Goal: Task Accomplishment & Management: Manage account settings

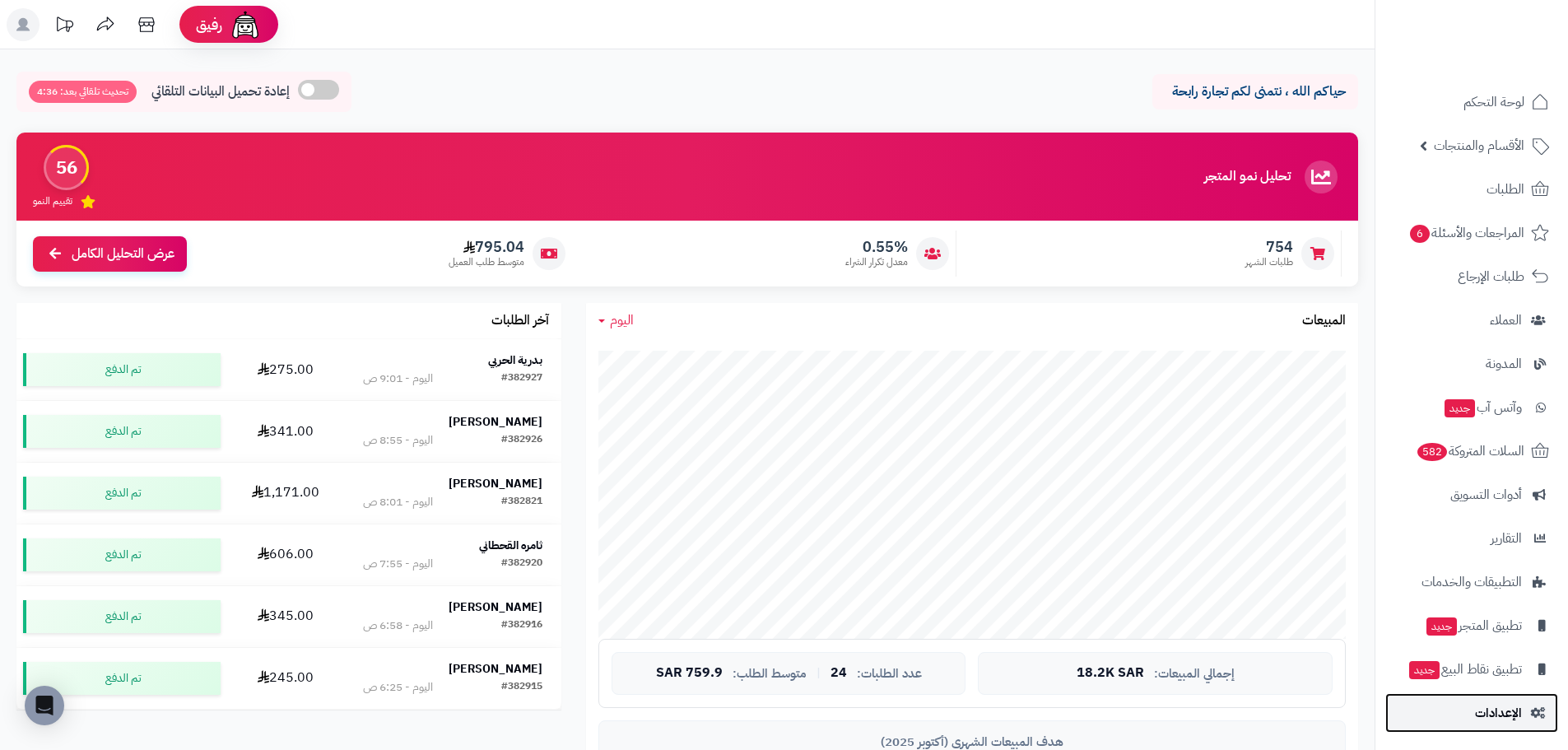
scroll to position [4, 0]
click at [1480, 707] on span "الإعدادات" at bounding box center [1499, 709] width 47 height 23
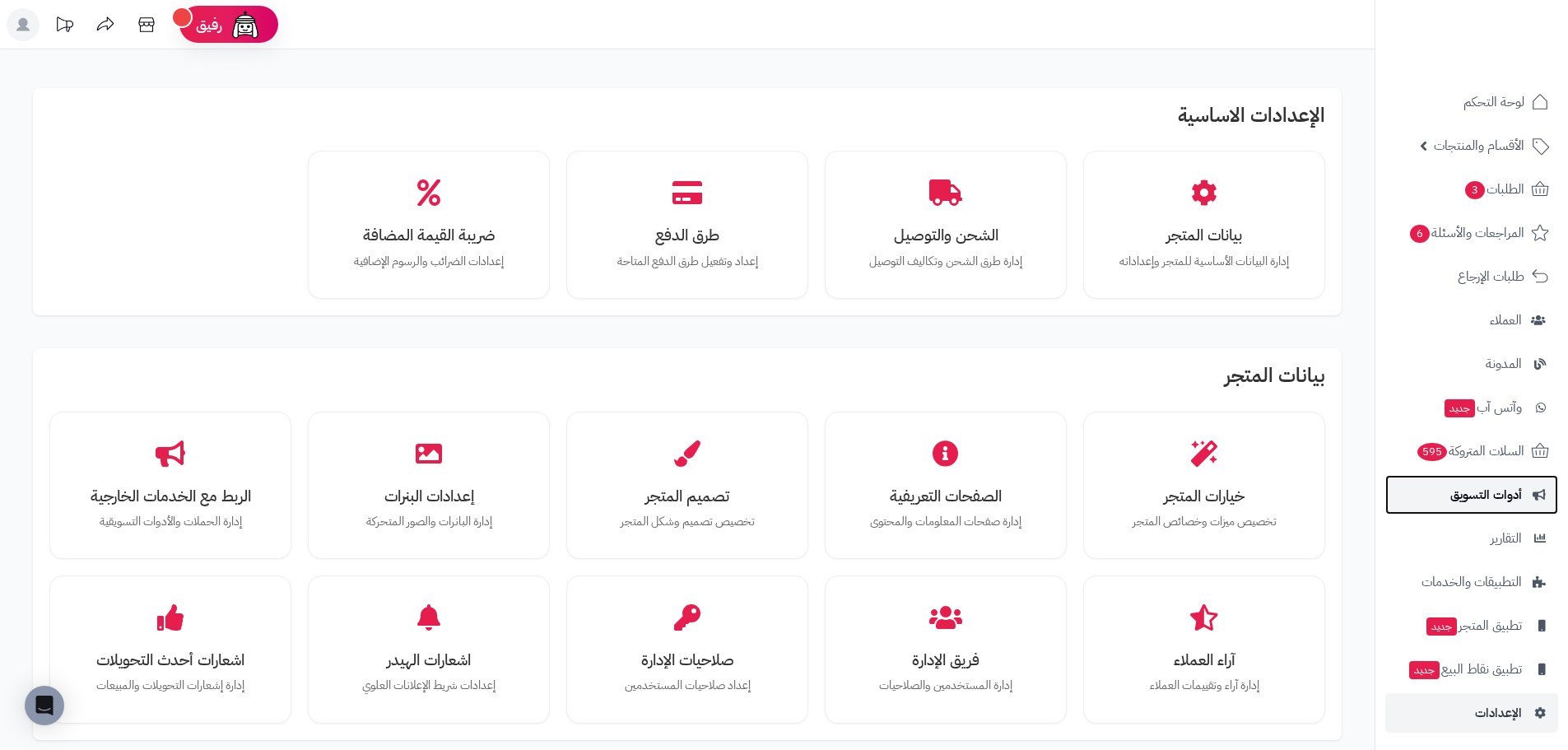
click at [1485, 502] on span "أدوات التسويق" at bounding box center [1487, 494] width 72 height 23
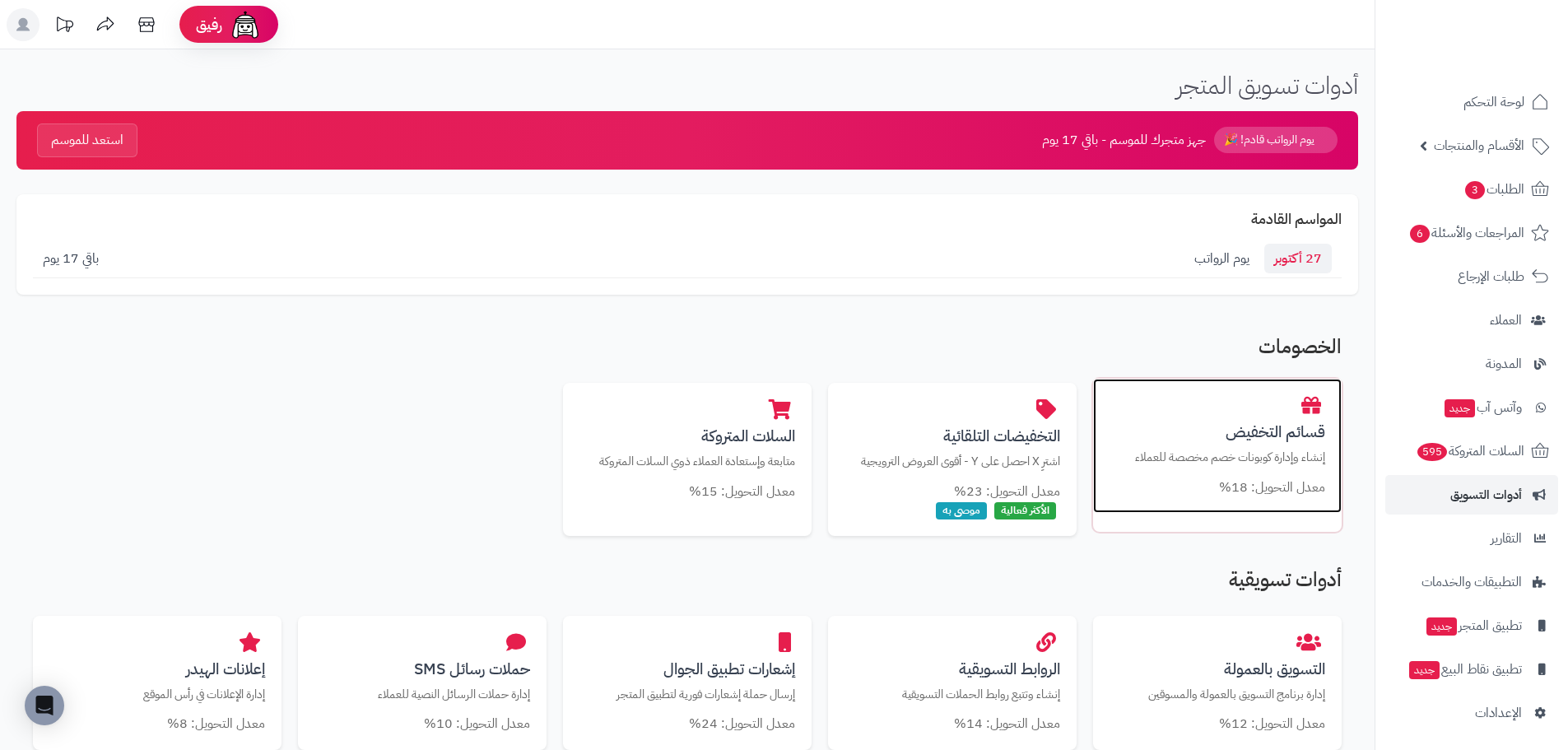
click at [1279, 451] on p "إنشاء وإدارة كوبونات خصم مخصصة للعملاء" at bounding box center [1217, 457] width 215 height 18
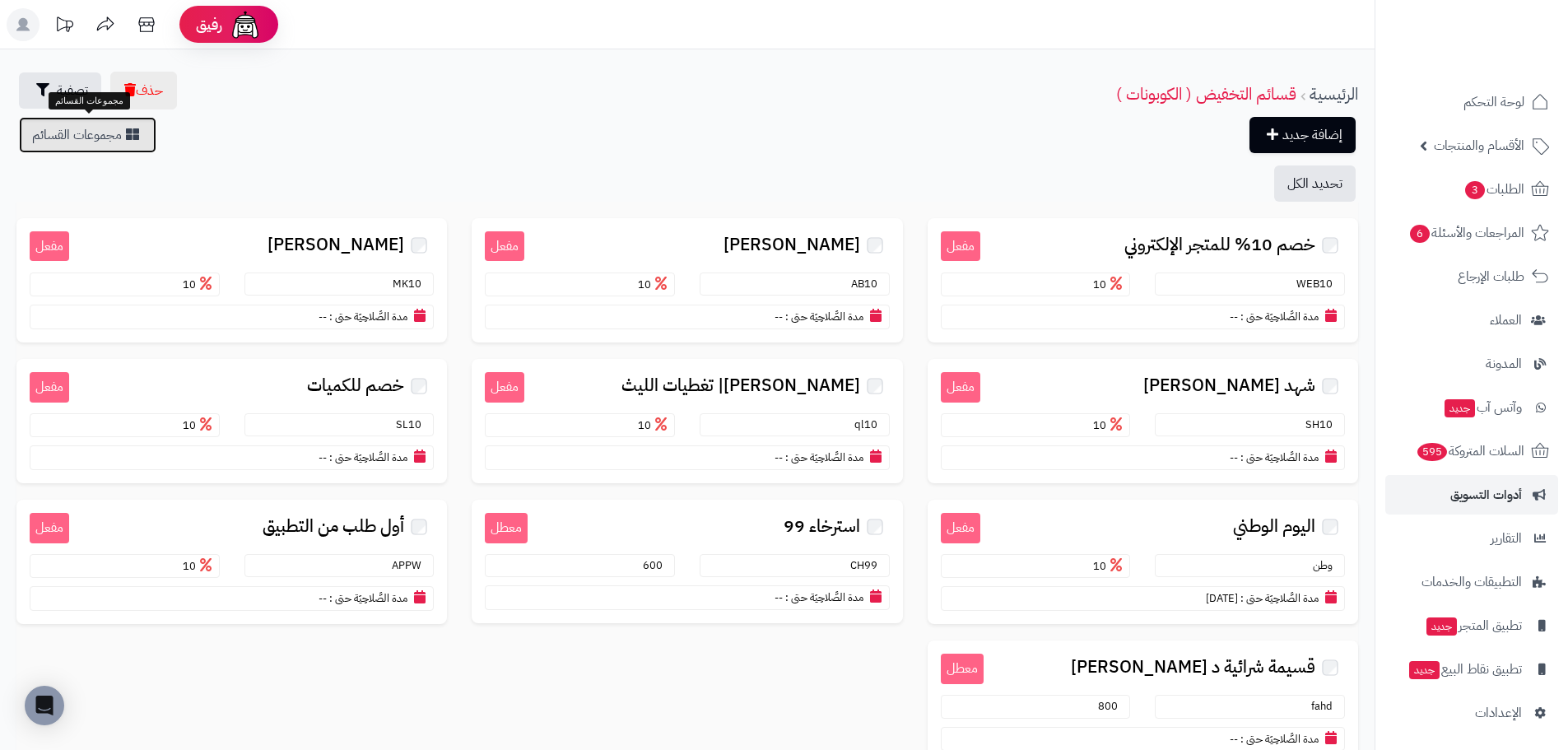
click at [103, 141] on link "مجموعات القسائم" at bounding box center [87, 135] width 138 height 36
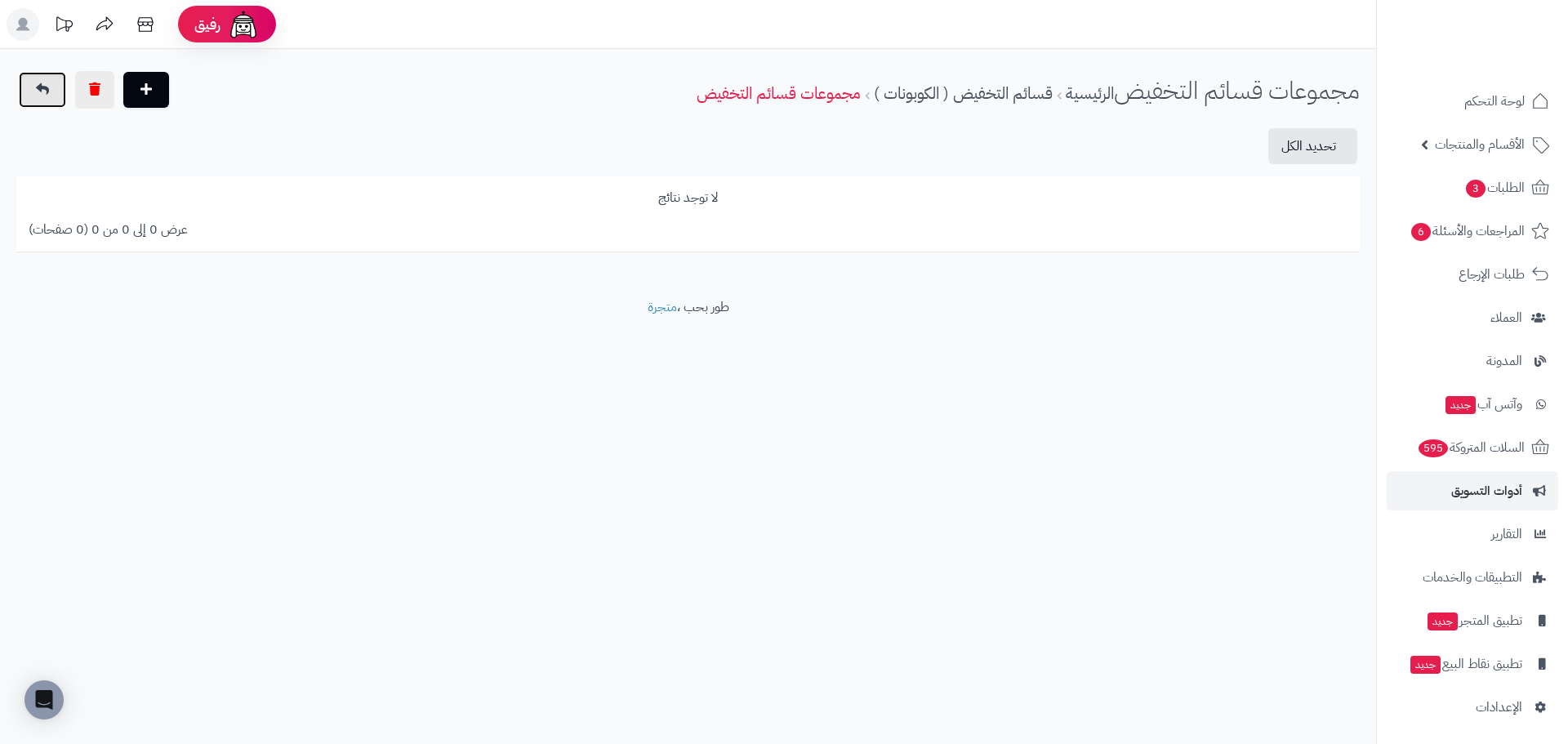
click at [56, 93] on link at bounding box center [42, 89] width 48 height 36
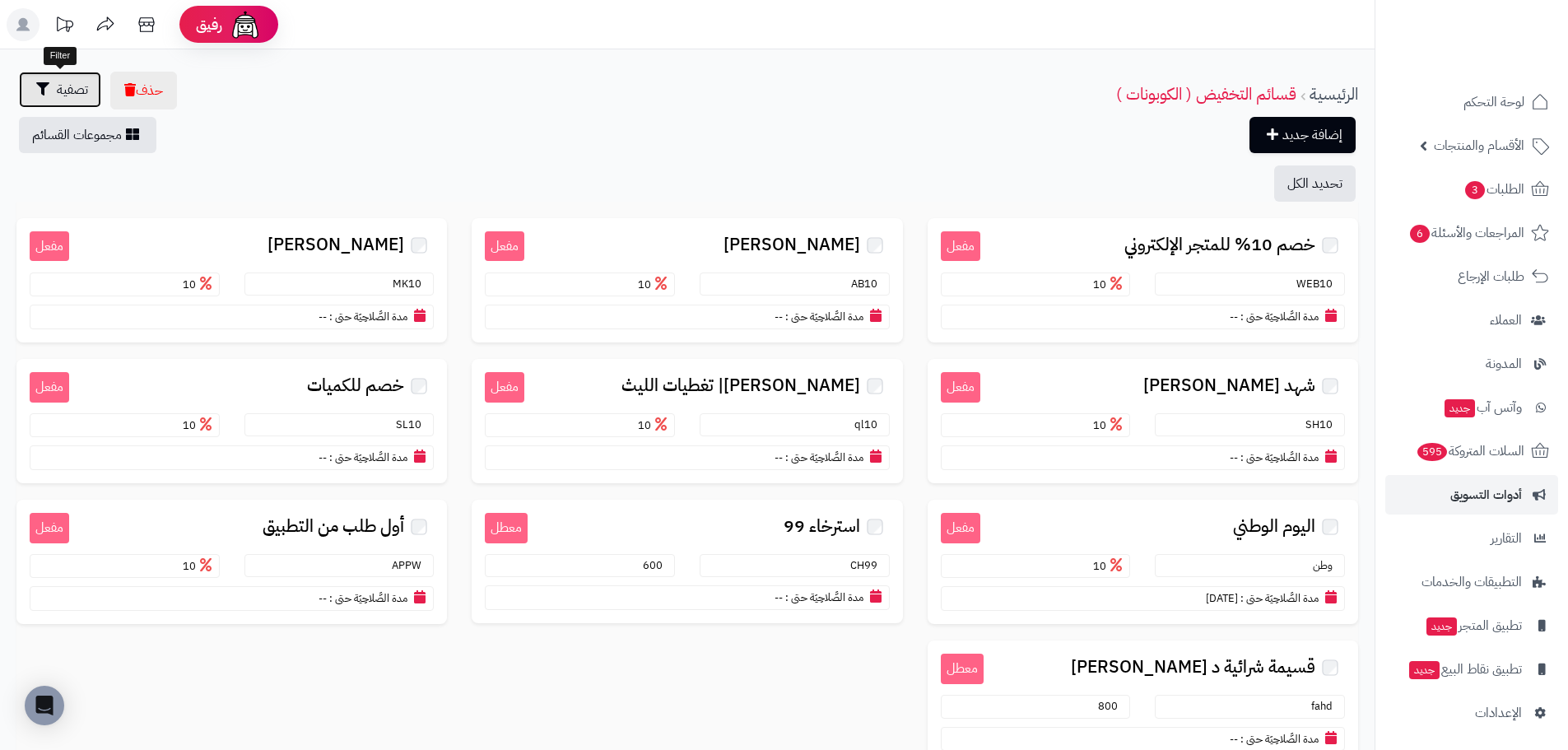
click at [82, 85] on span "تصفية" at bounding box center [72, 89] width 31 height 19
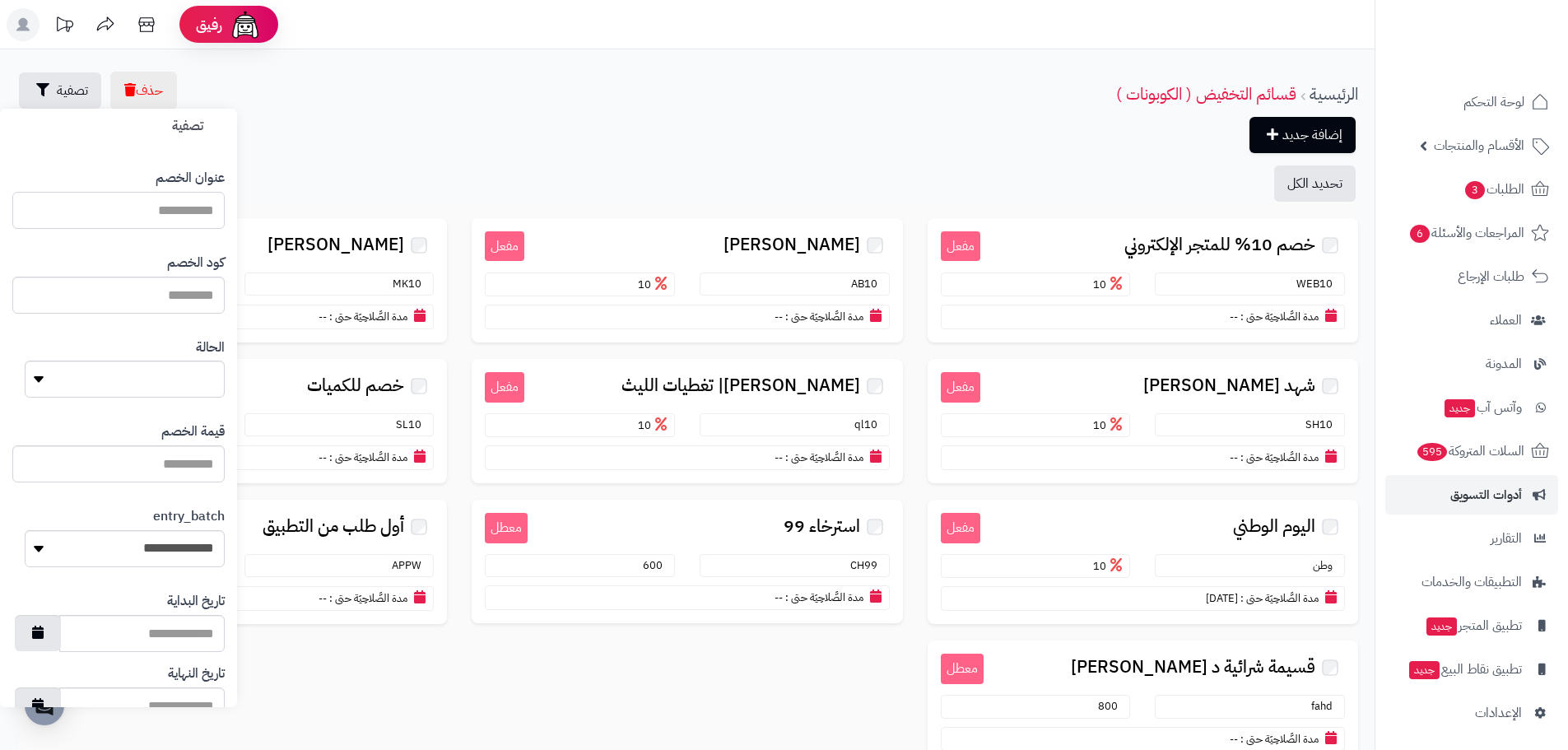
click at [162, 206] on input "text" at bounding box center [118, 211] width 213 height 37
type input "******"
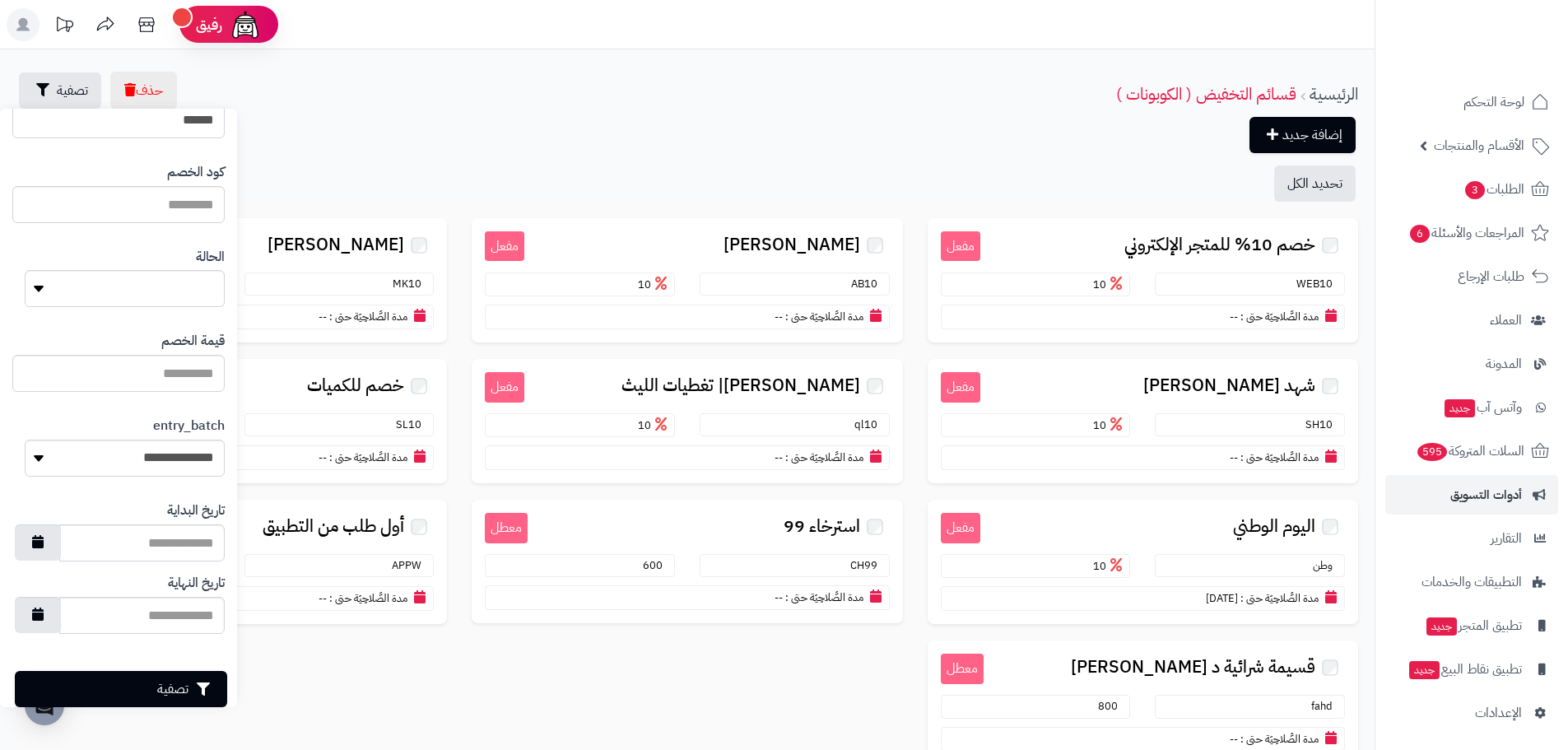
scroll to position [117, 0]
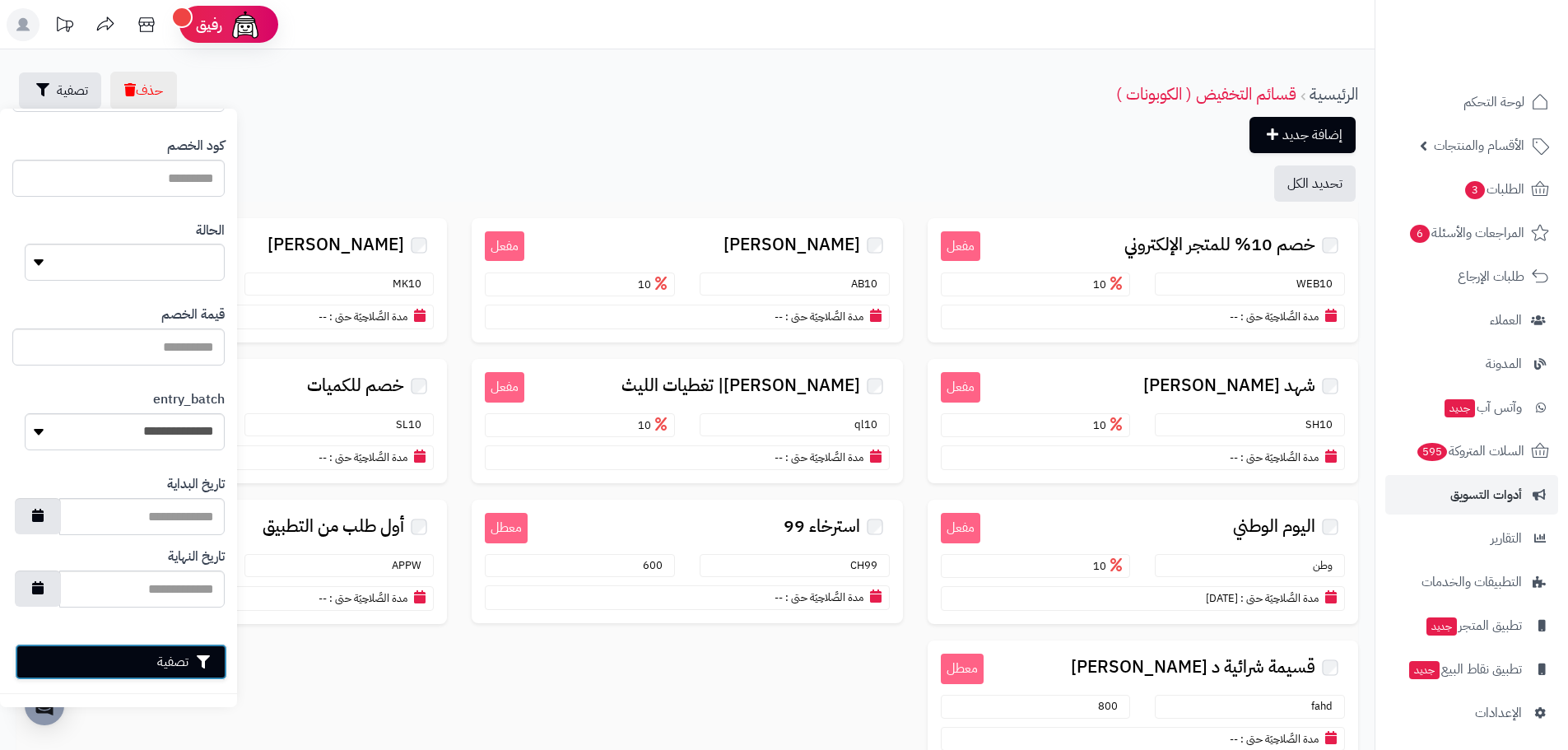
click at [141, 659] on button "تصفية" at bounding box center [121, 661] width 213 height 36
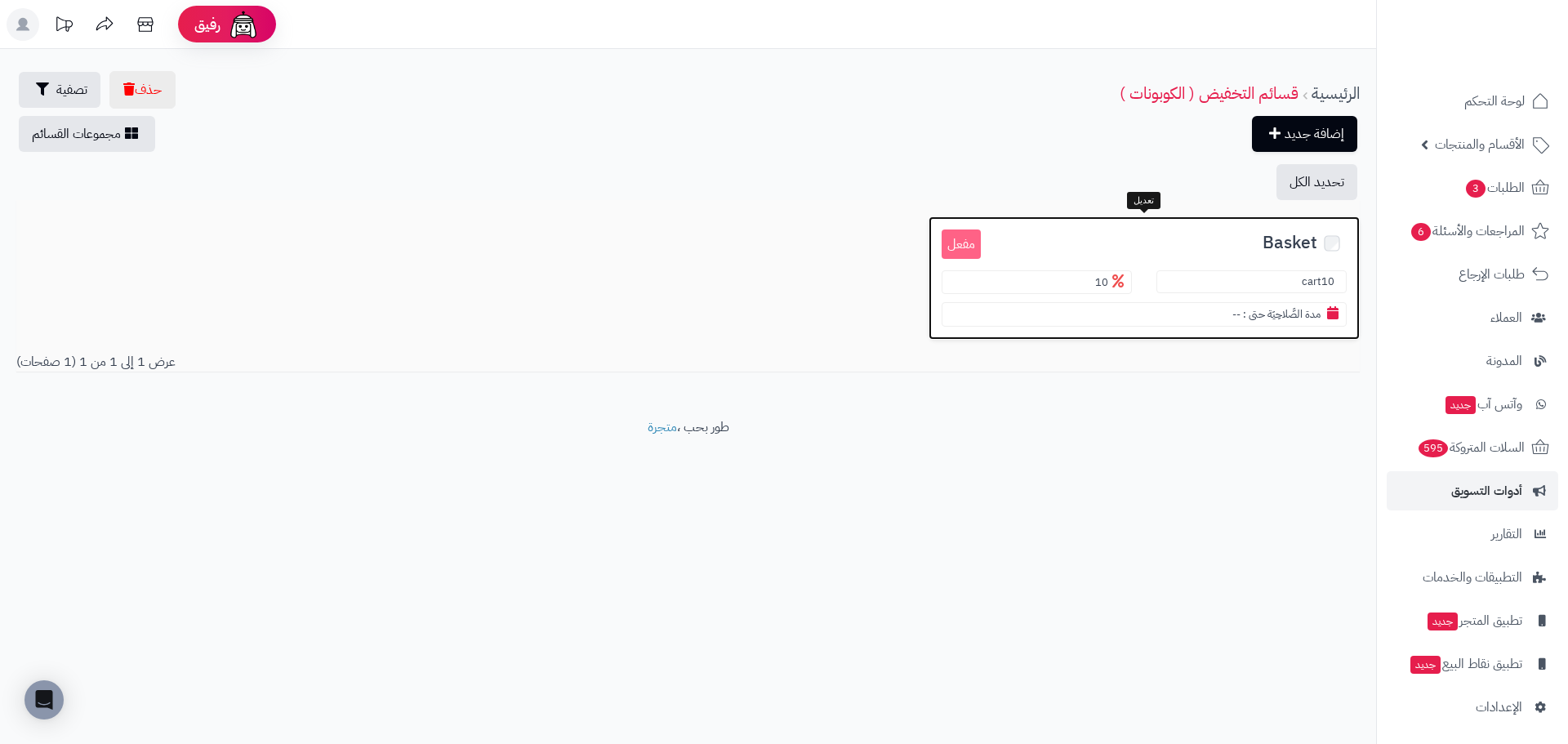
click at [1303, 234] on span "Basket" at bounding box center [1290, 243] width 55 height 18
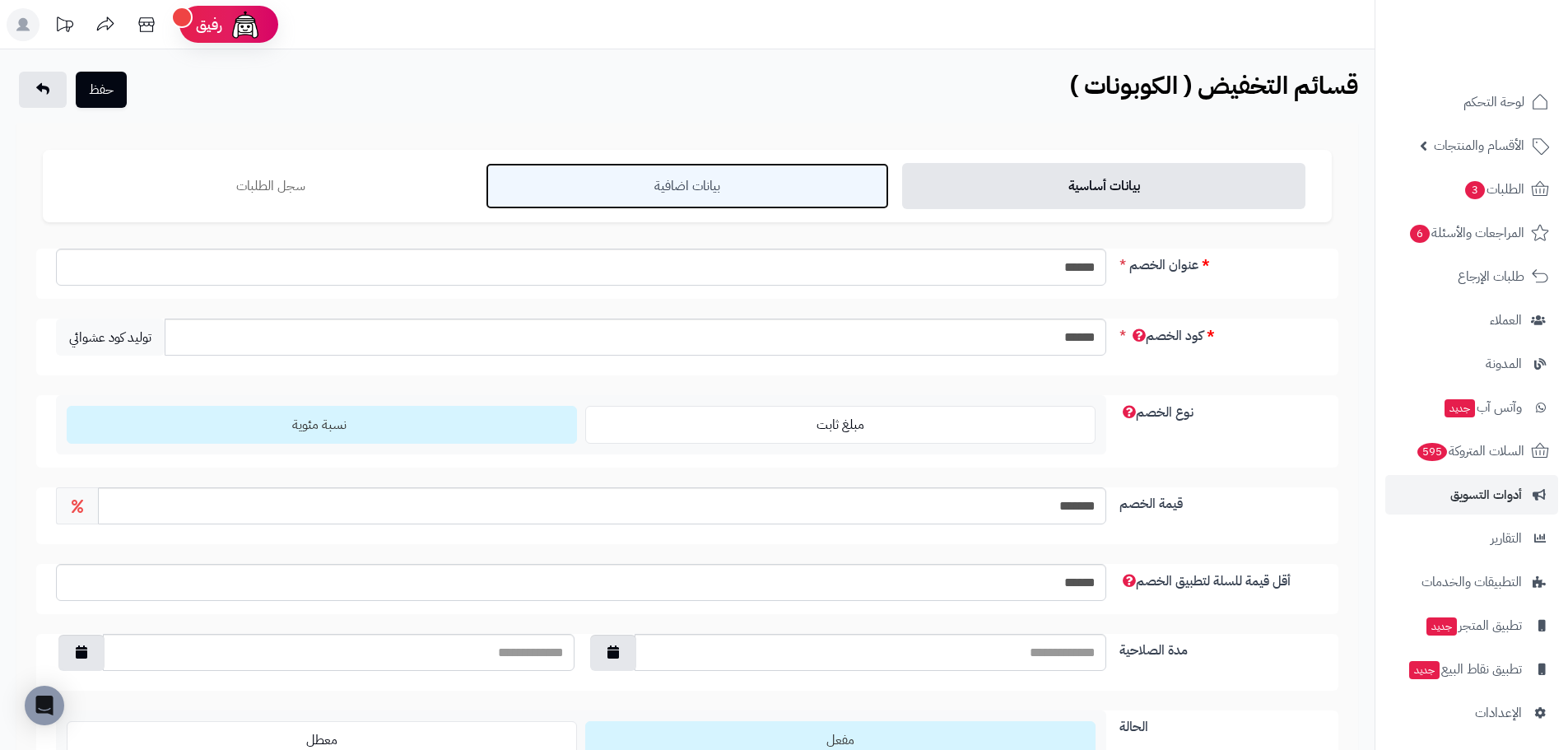
click at [658, 192] on link "بيانات اضافية" at bounding box center [687, 186] width 404 height 46
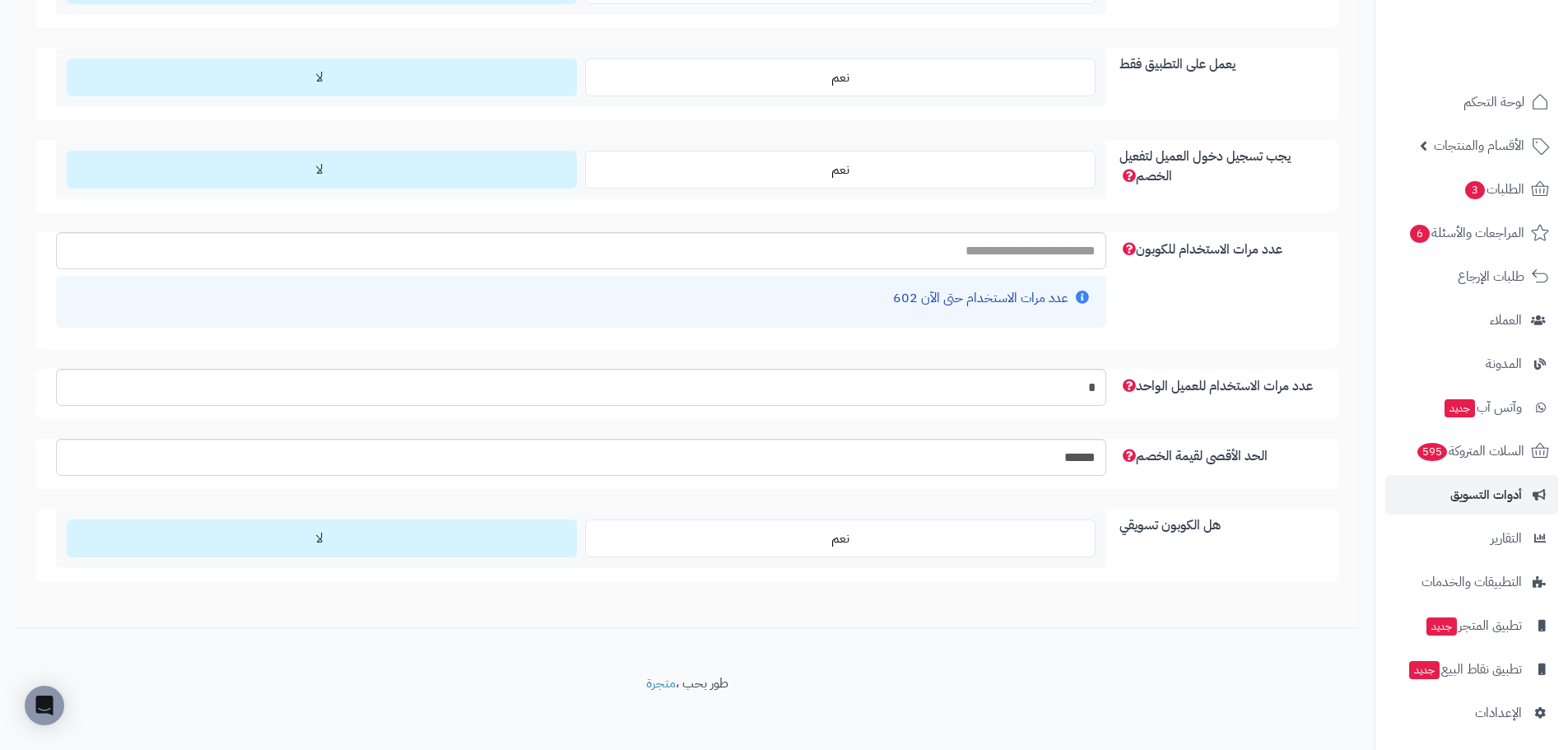
scroll to position [1810, 0]
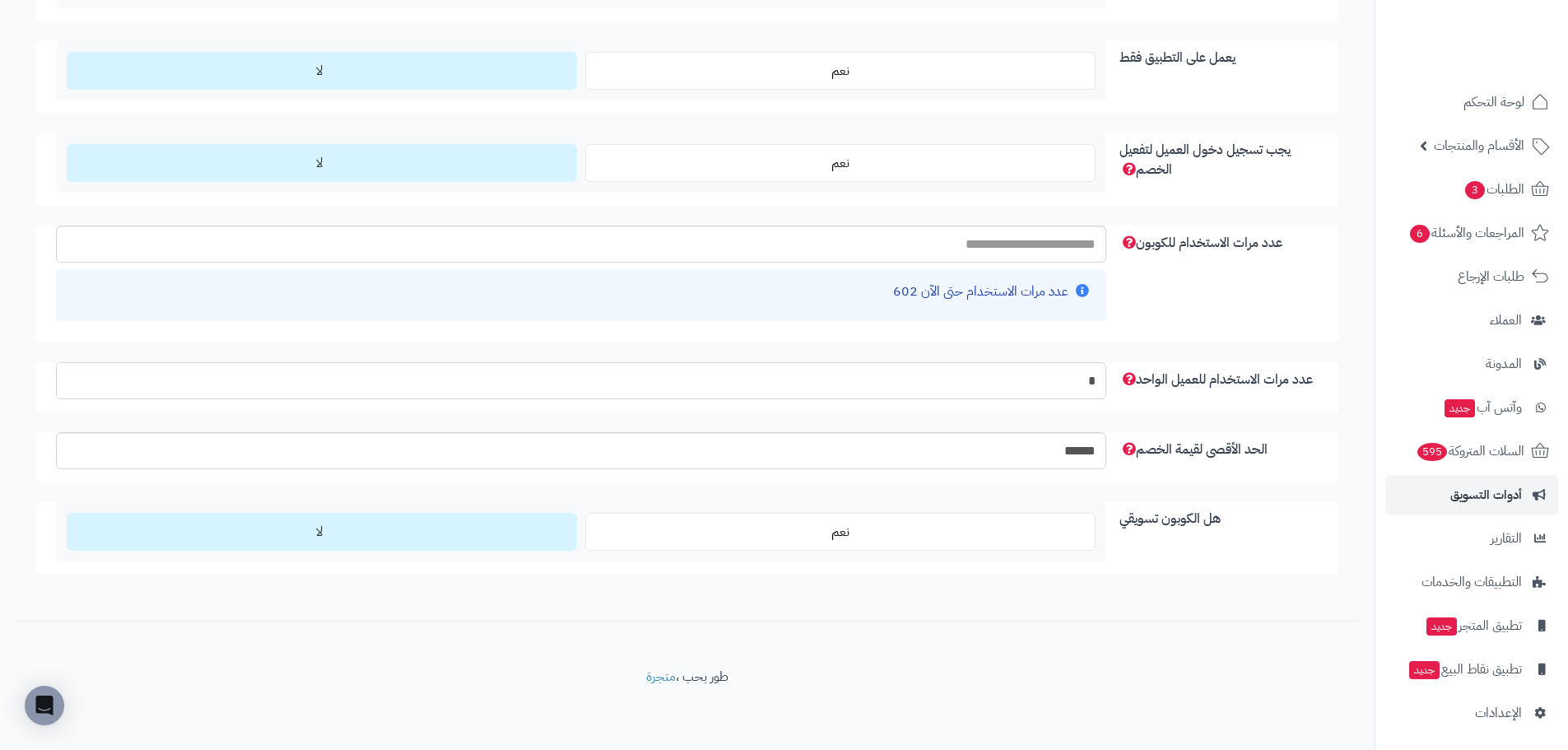
click at [1061, 380] on input "*" at bounding box center [581, 381] width 1051 height 37
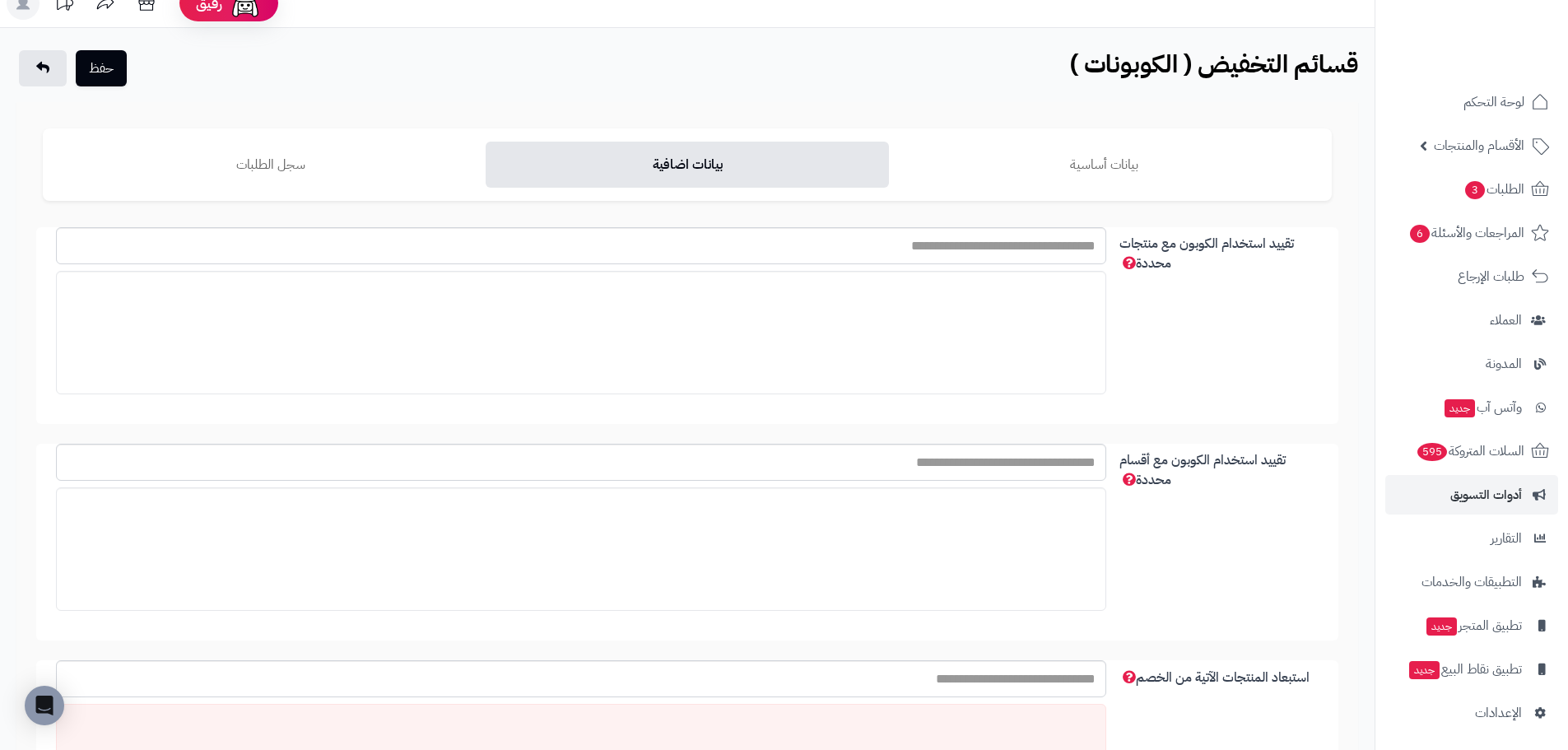
scroll to position [0, 0]
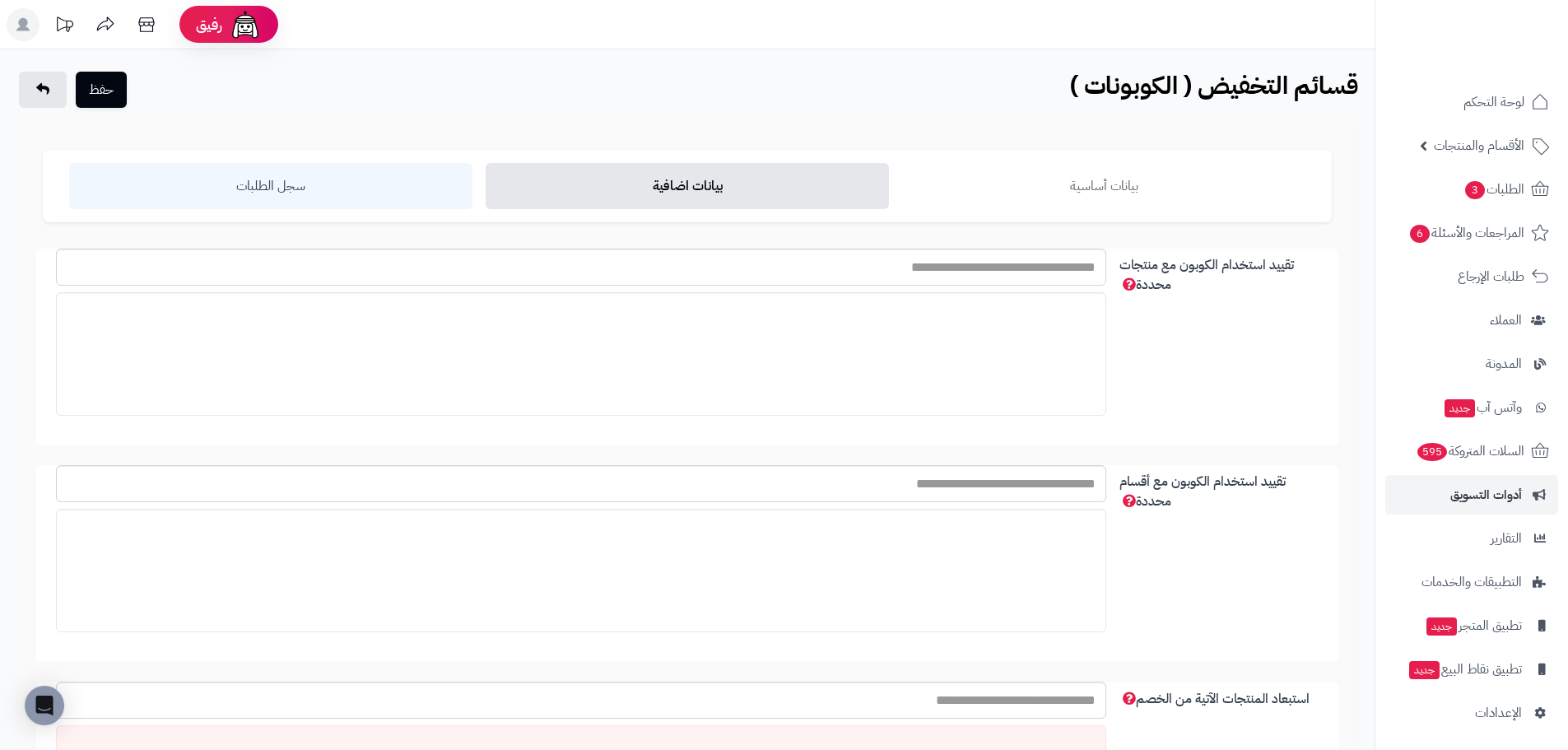
type input "*"
click at [216, 183] on link "سجل الطلبات" at bounding box center [271, 186] width 404 height 46
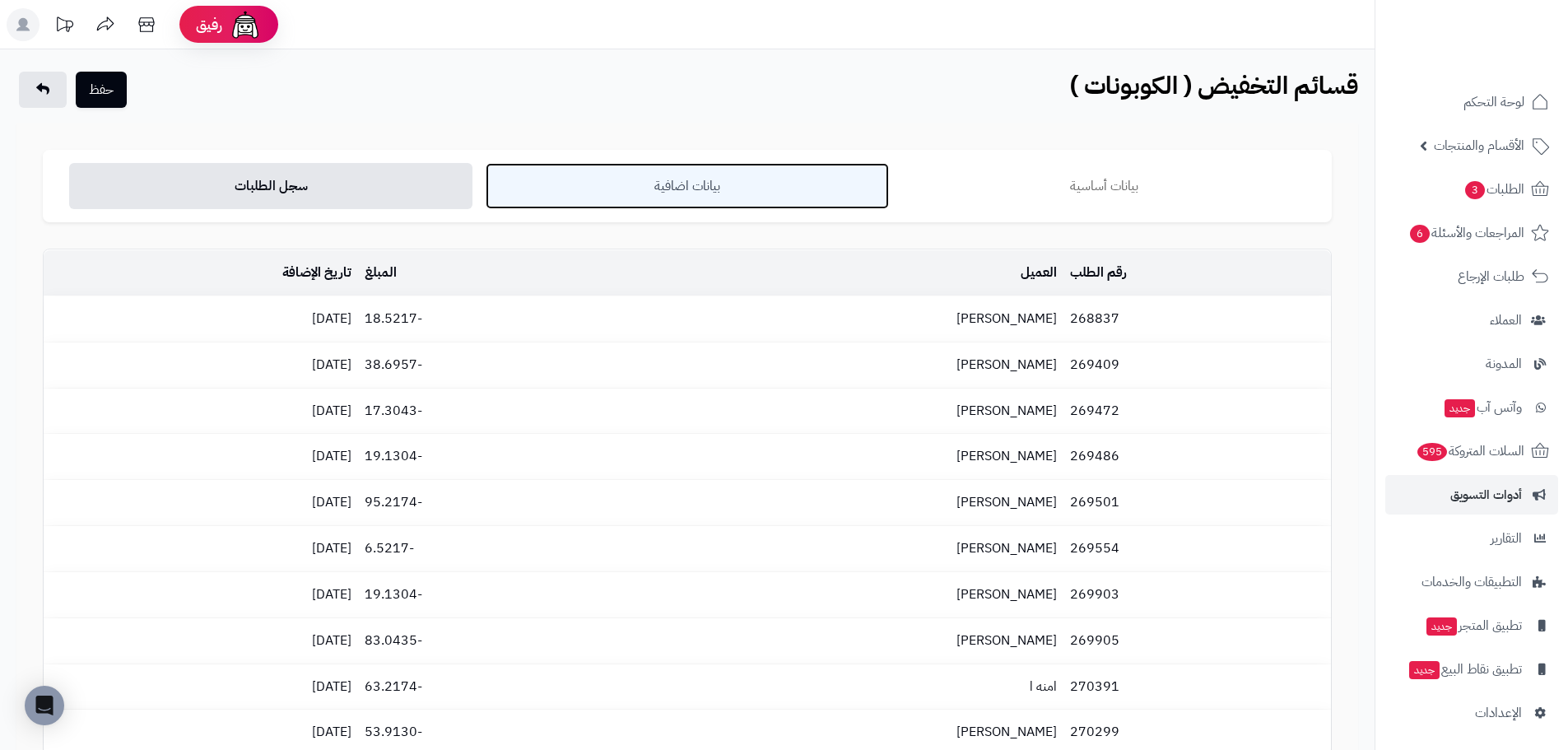
click at [641, 177] on link "بيانات اضافية" at bounding box center [687, 186] width 404 height 46
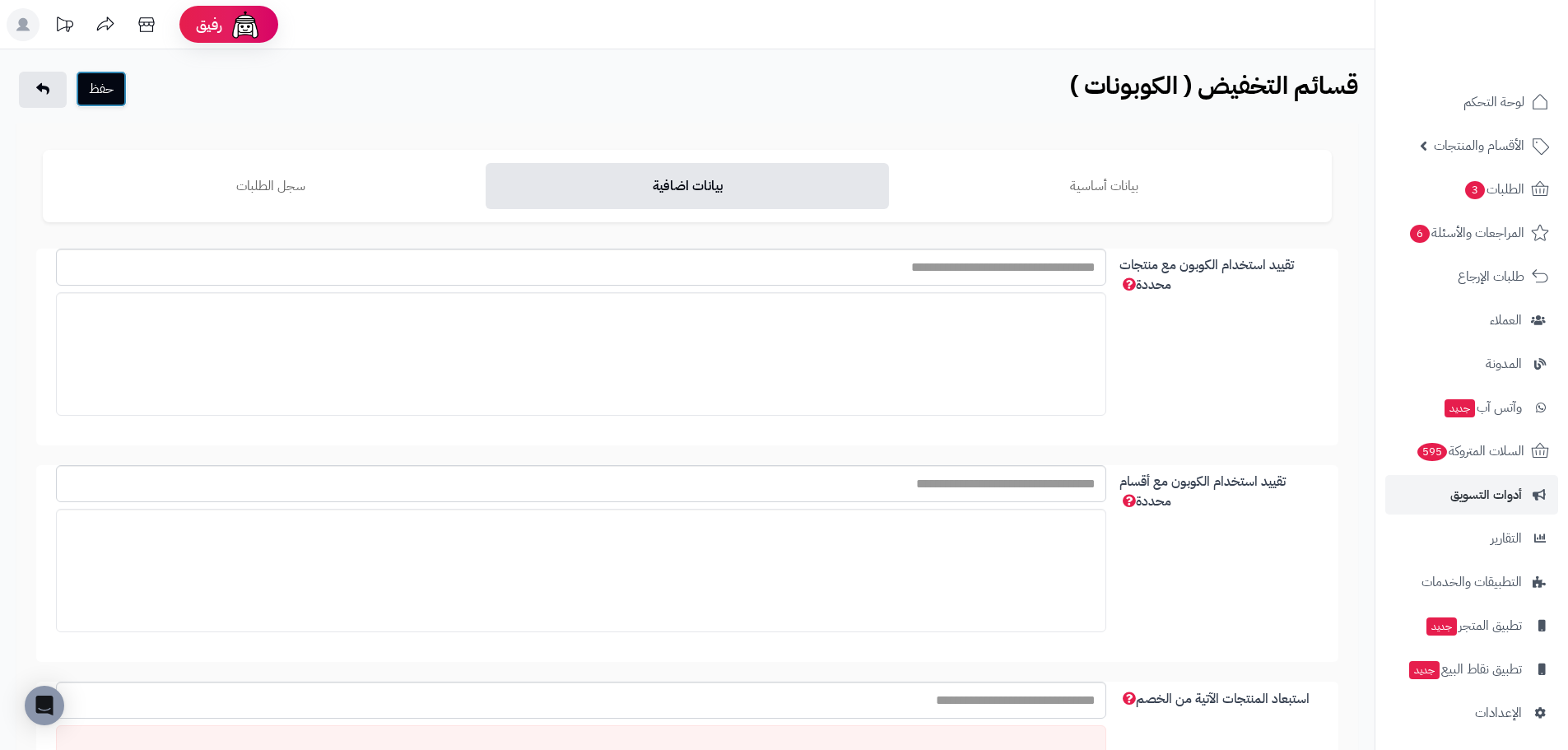
click at [112, 103] on button "حفظ" at bounding box center [101, 89] width 51 height 36
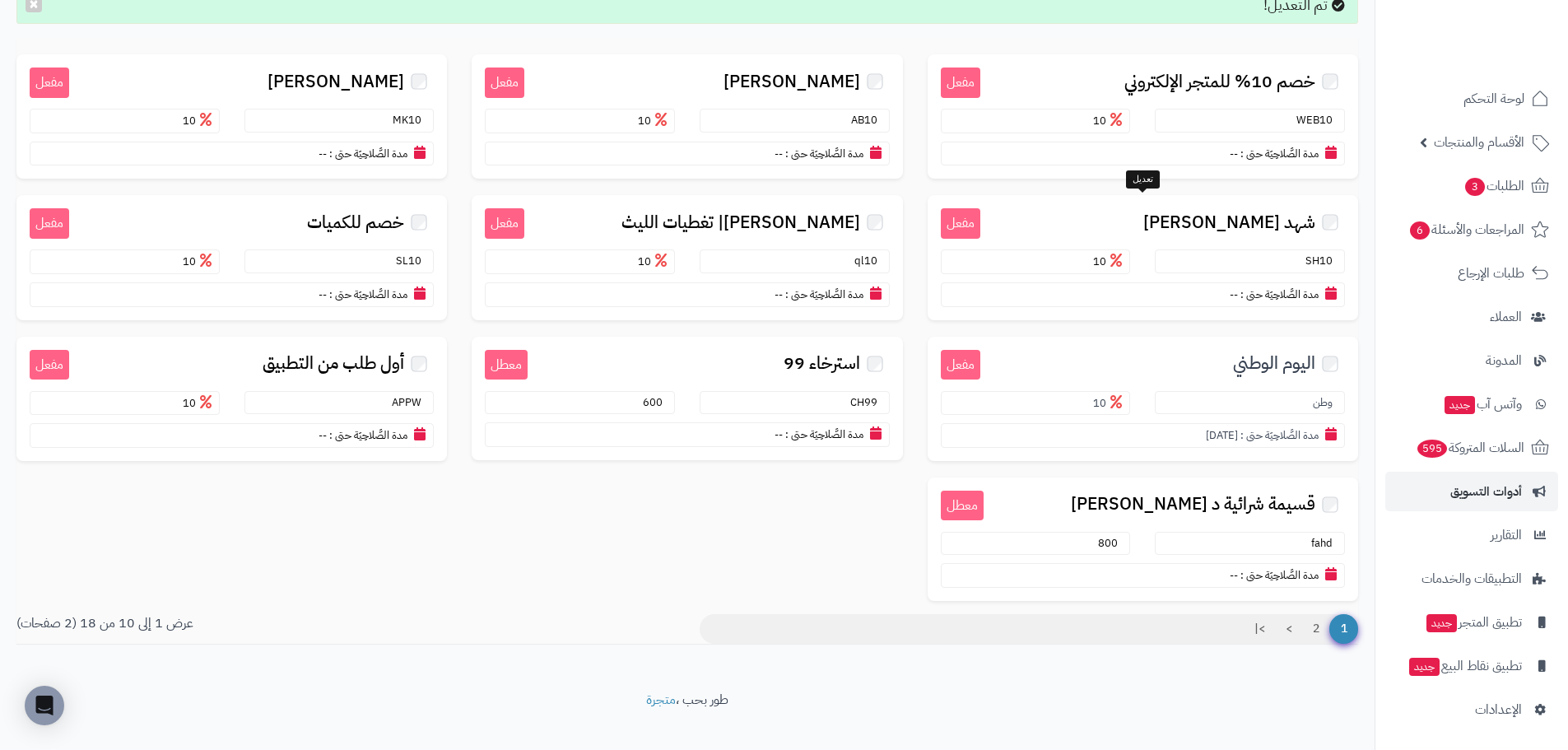
scroll to position [239, 0]
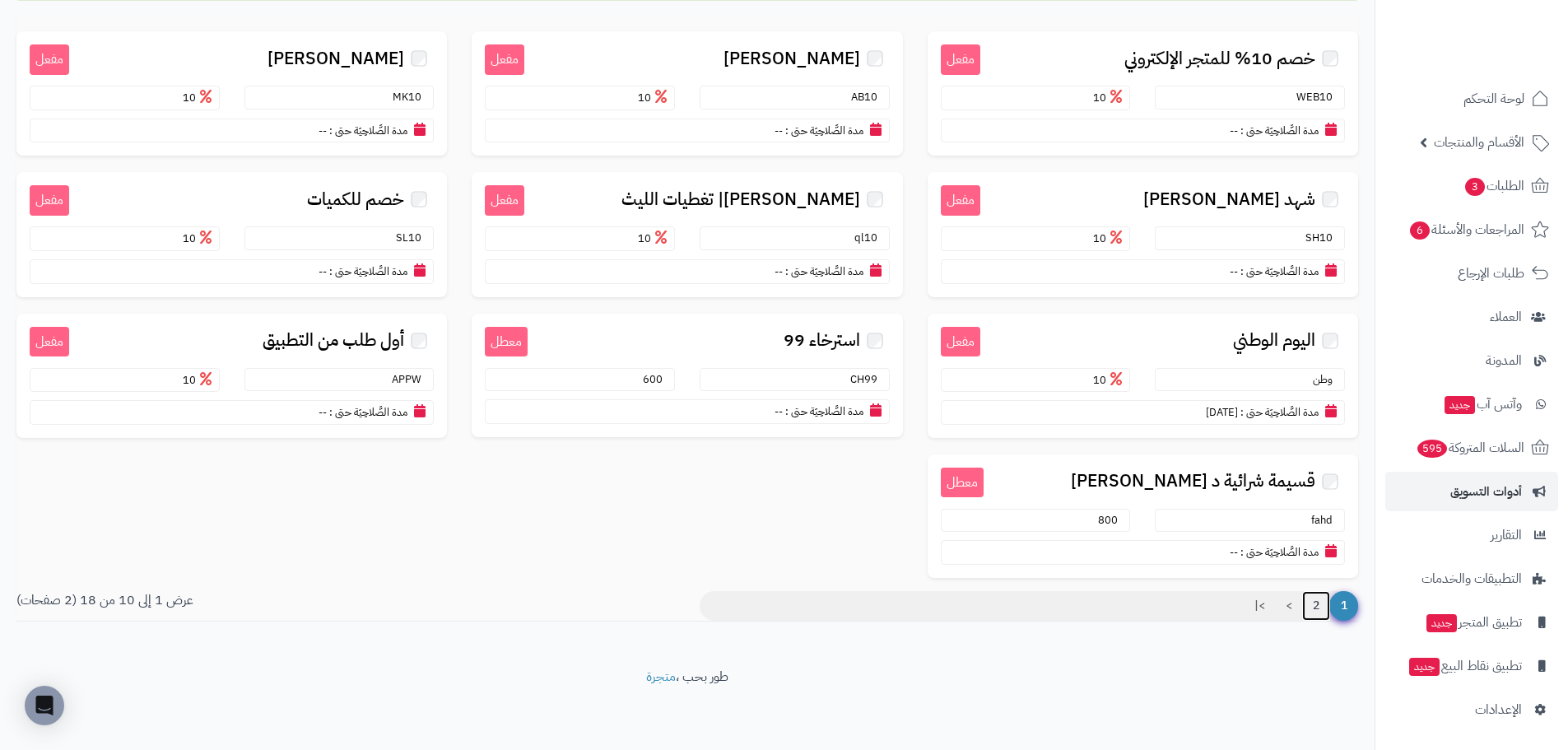
click at [1315, 607] on link "2" at bounding box center [1317, 606] width 28 height 30
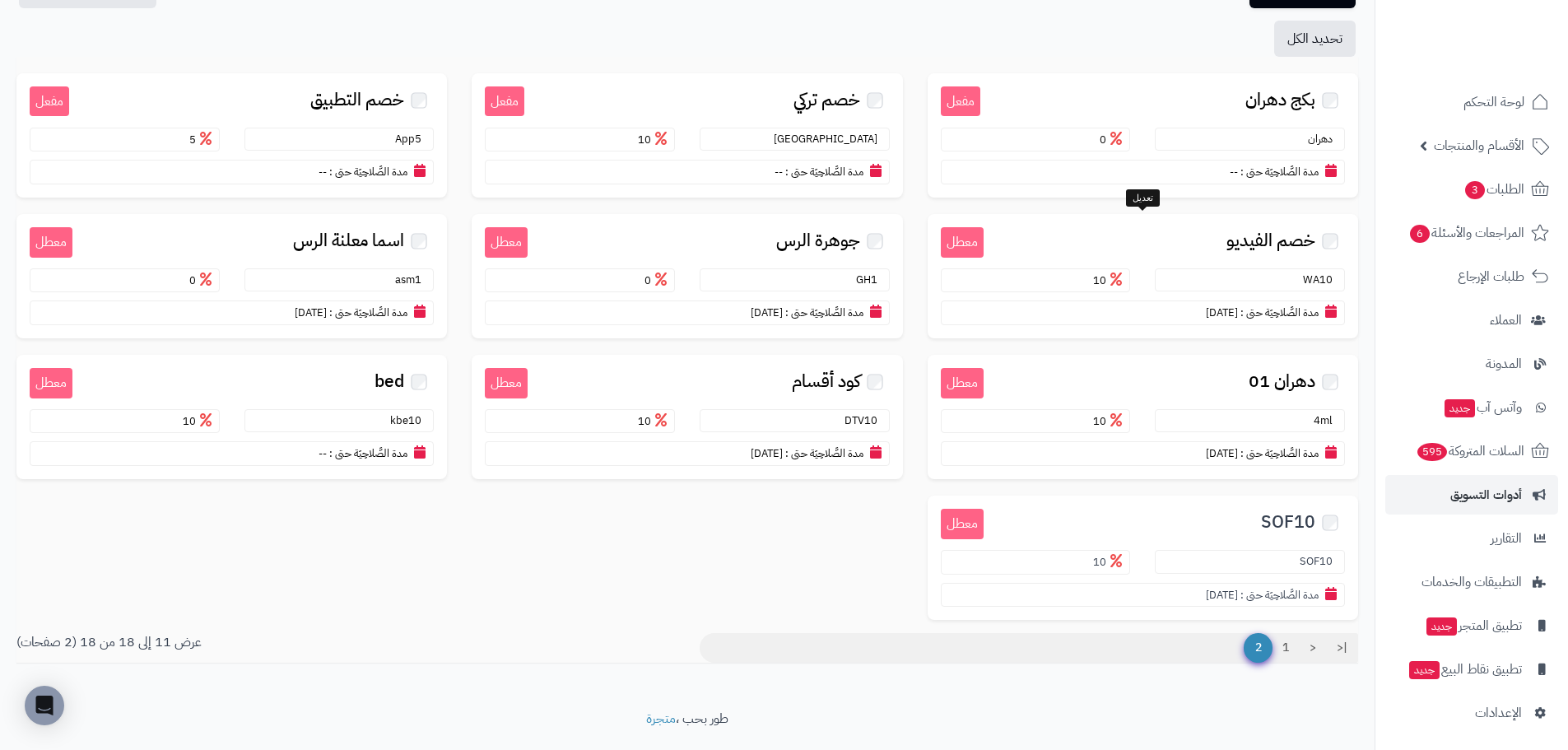
scroll to position [187, 0]
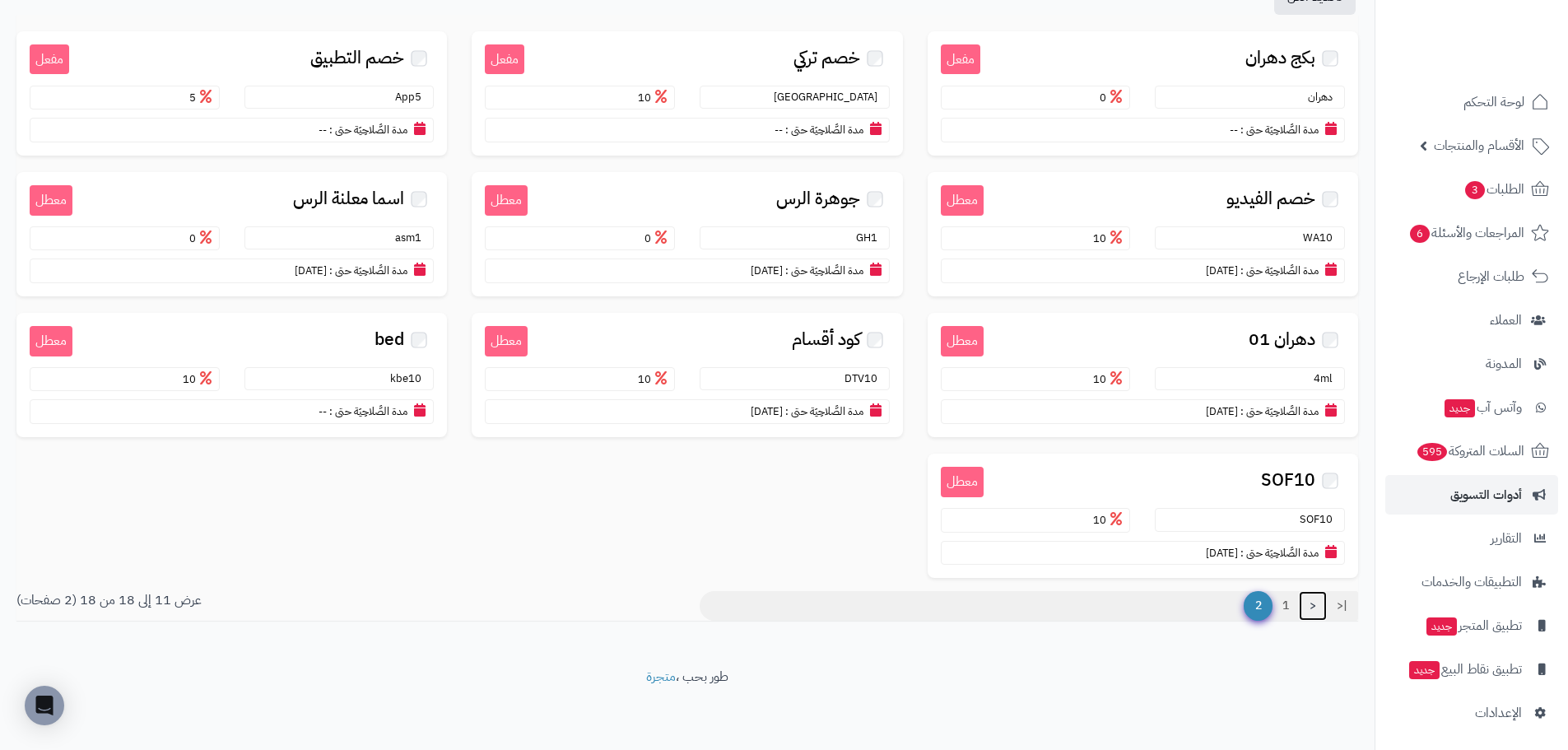
click at [1315, 604] on link "<" at bounding box center [1313, 606] width 28 height 30
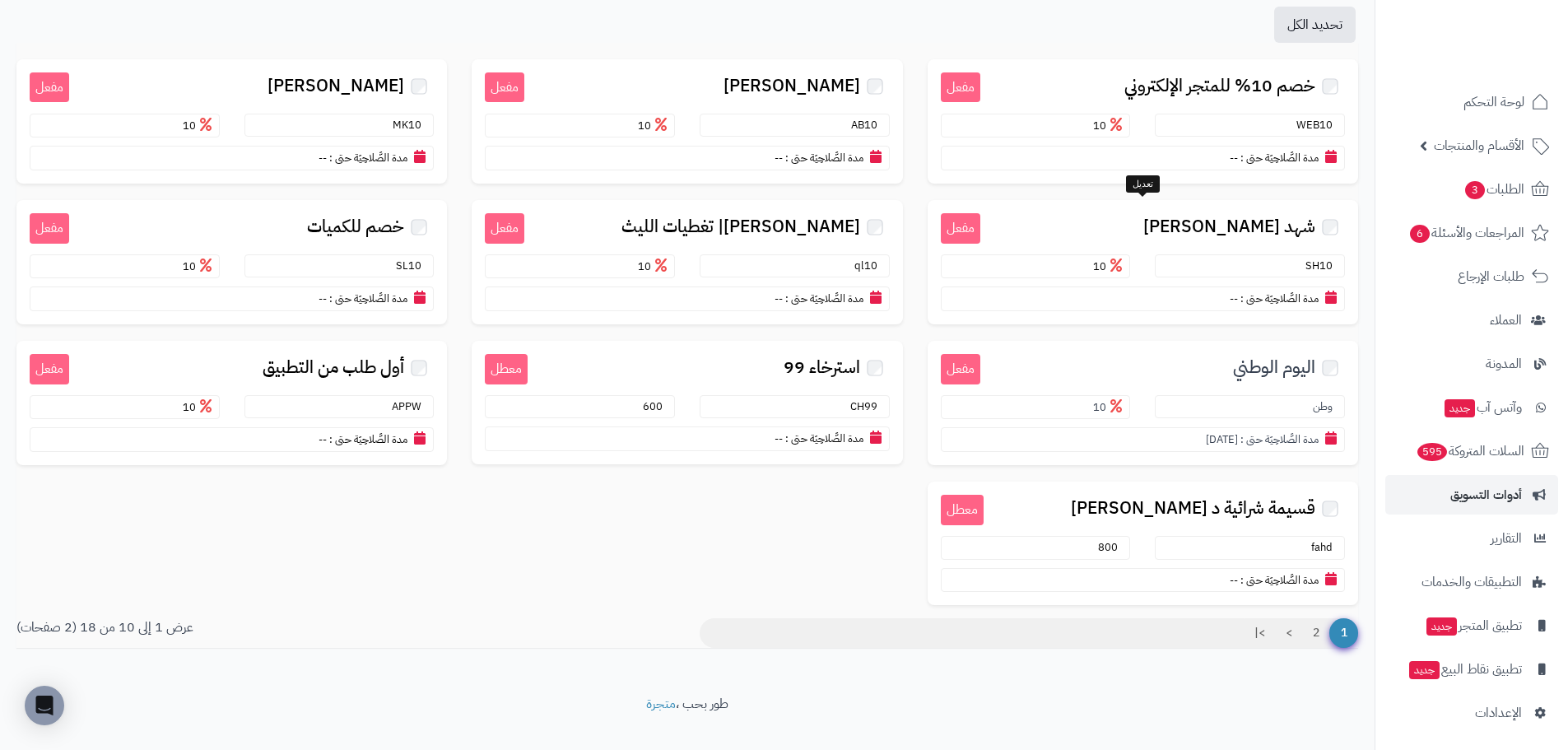
scroll to position [164, 0]
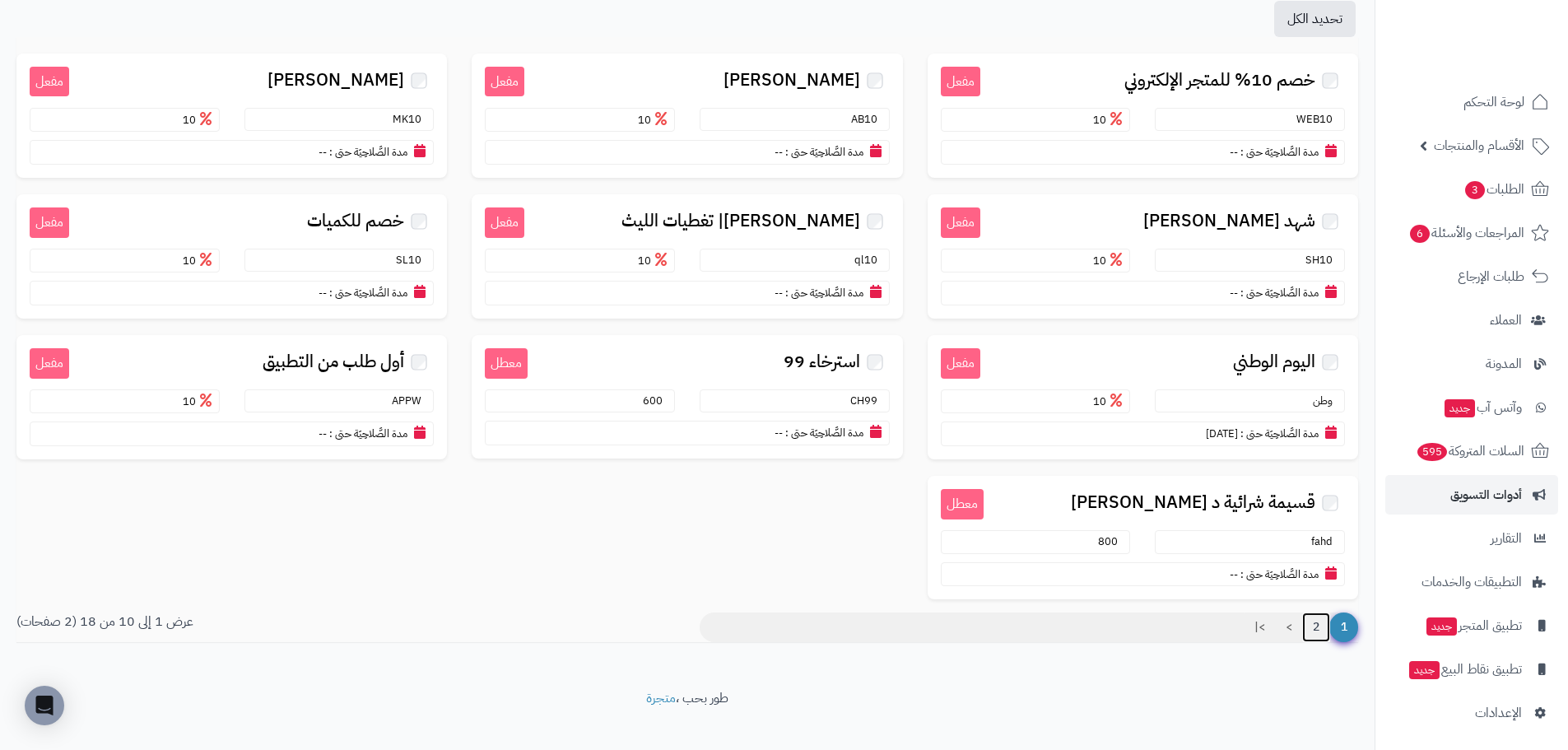
click at [1316, 631] on link "2" at bounding box center [1317, 627] width 28 height 30
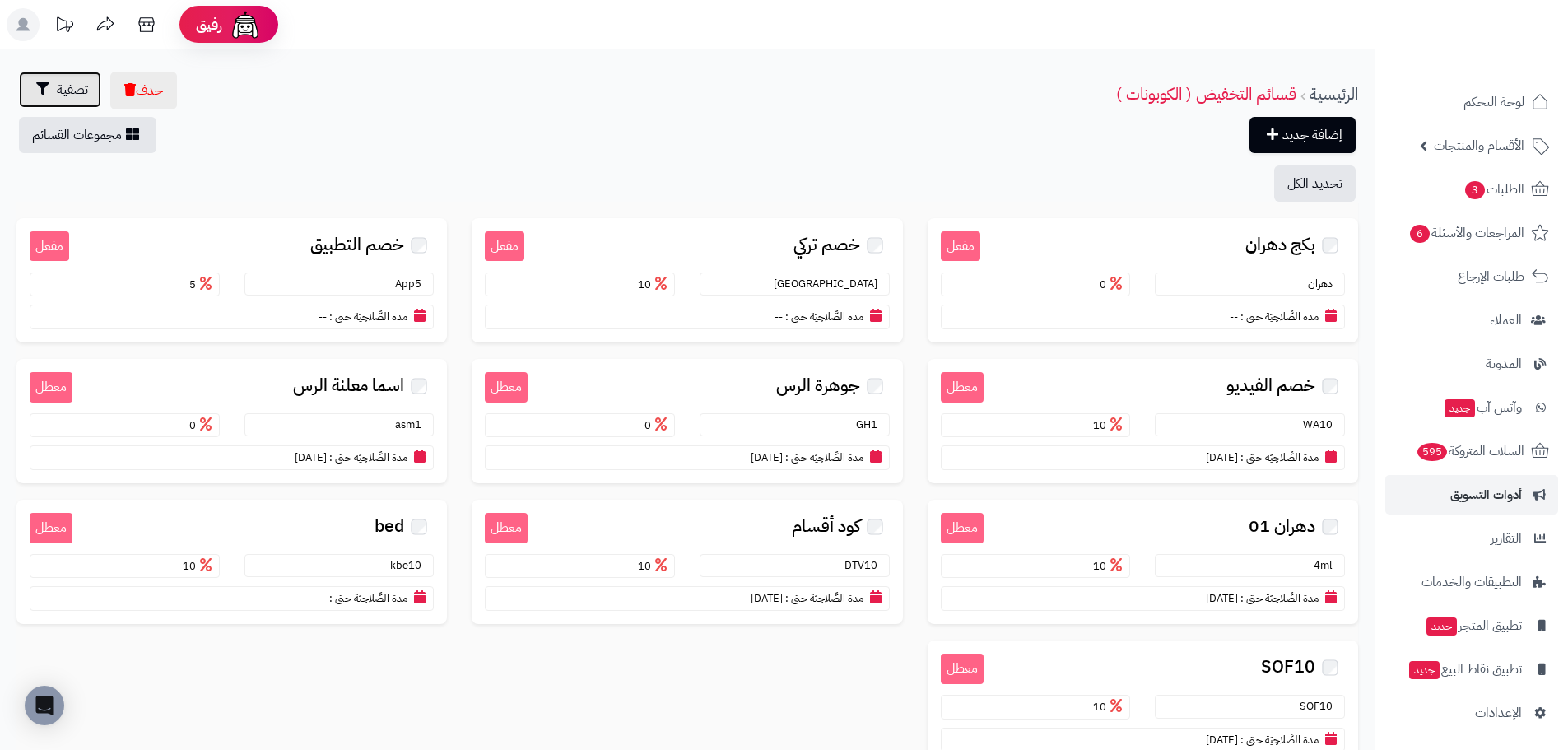
click at [77, 94] on span "تصفية" at bounding box center [72, 89] width 31 height 19
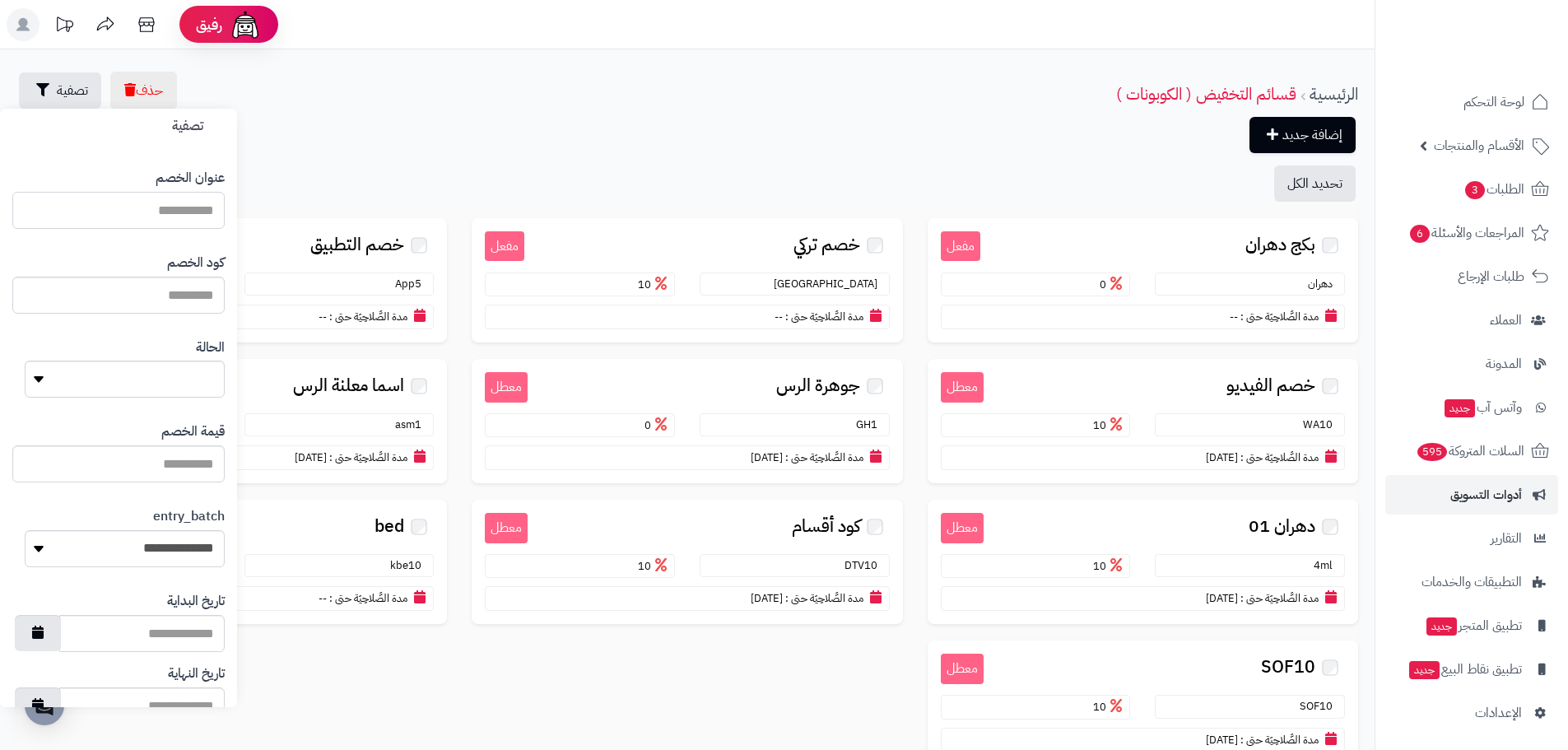
click at [176, 209] on input "text" at bounding box center [118, 211] width 213 height 37
click at [163, 199] on input "text" at bounding box center [118, 211] width 213 height 37
click at [166, 218] on input "text" at bounding box center [118, 211] width 213 height 37
click at [168, 214] on input "text" at bounding box center [118, 211] width 213 height 37
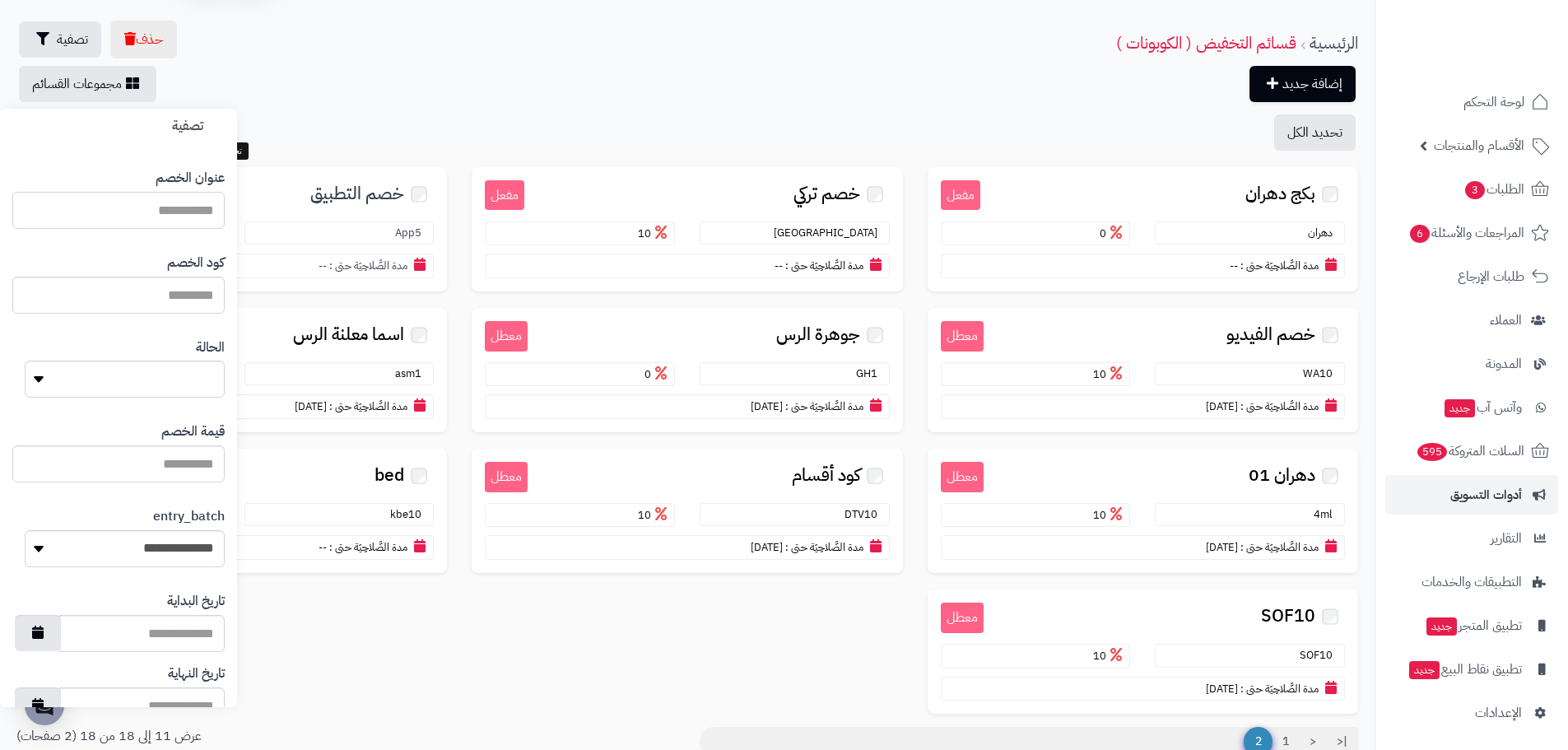
scroll to position [187, 0]
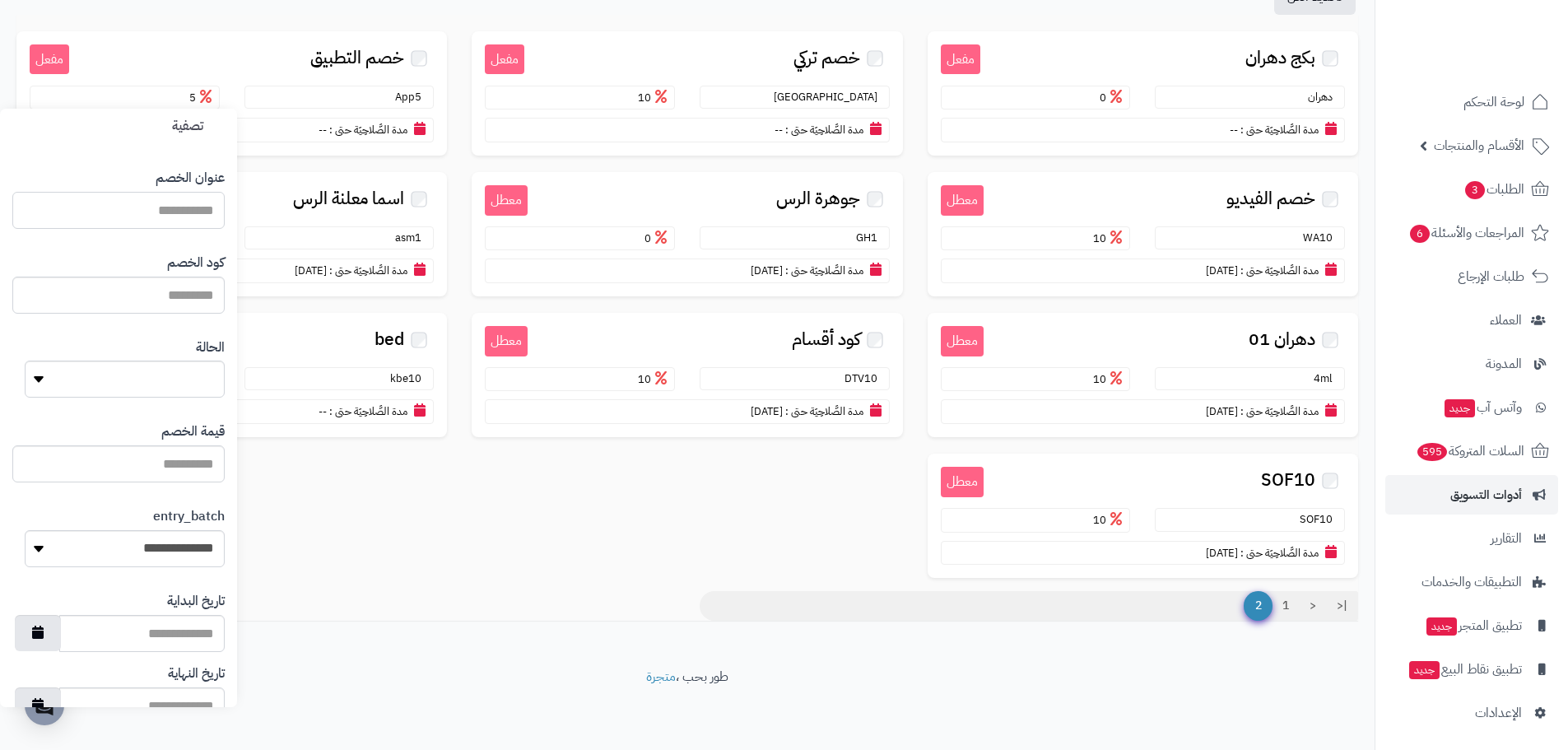
click at [185, 211] on input "text" at bounding box center [118, 211] width 213 height 37
type input "*"
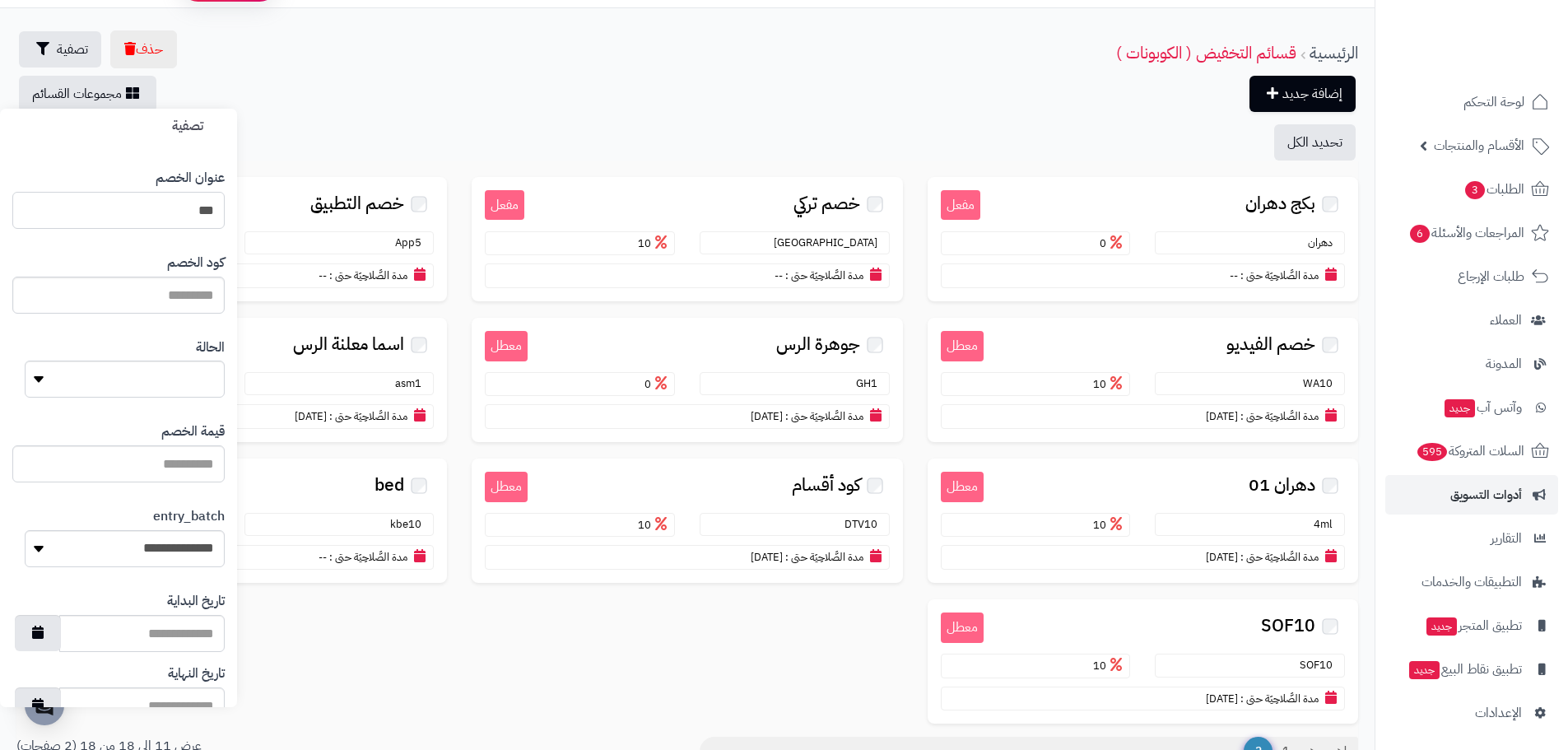
scroll to position [0, 0]
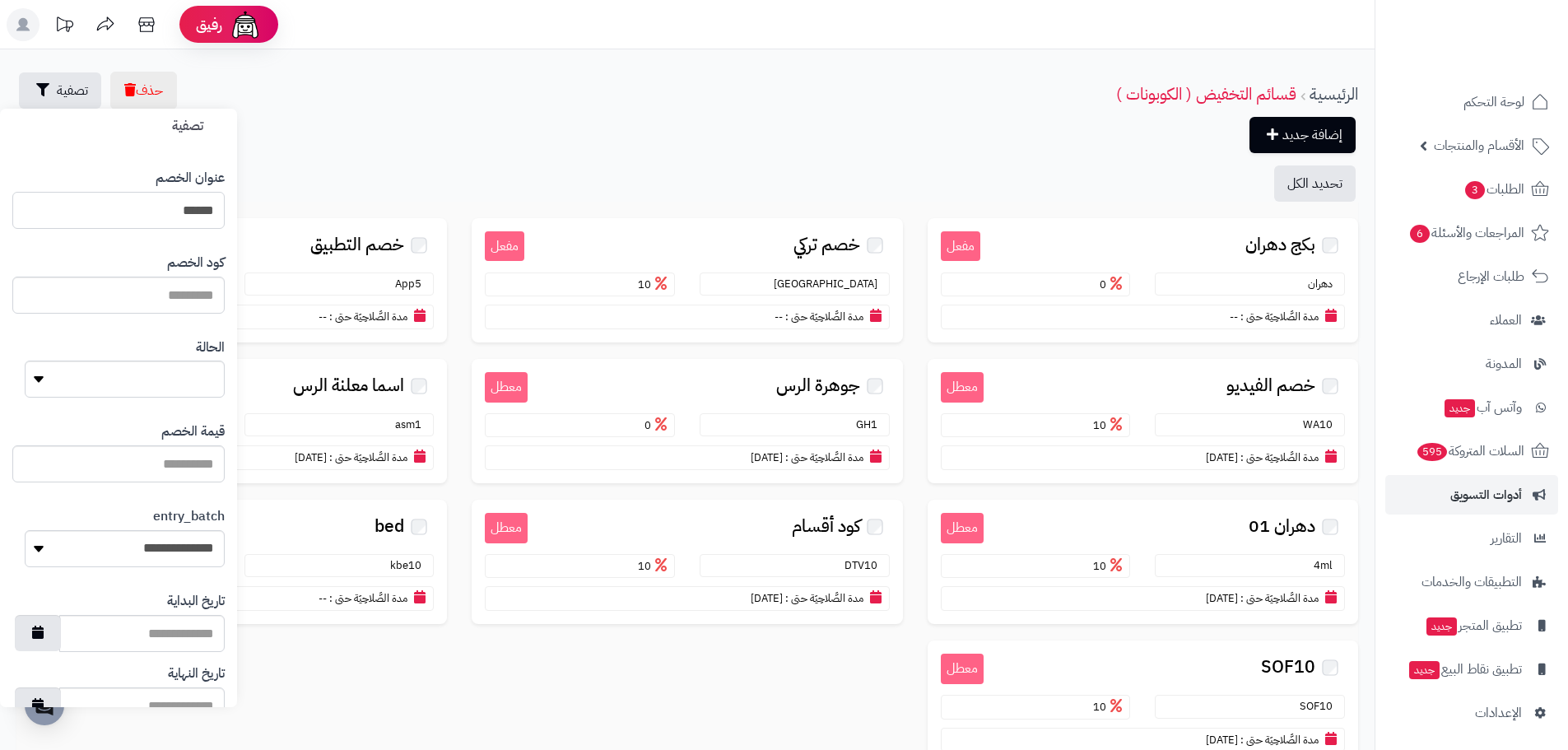
type input "******"
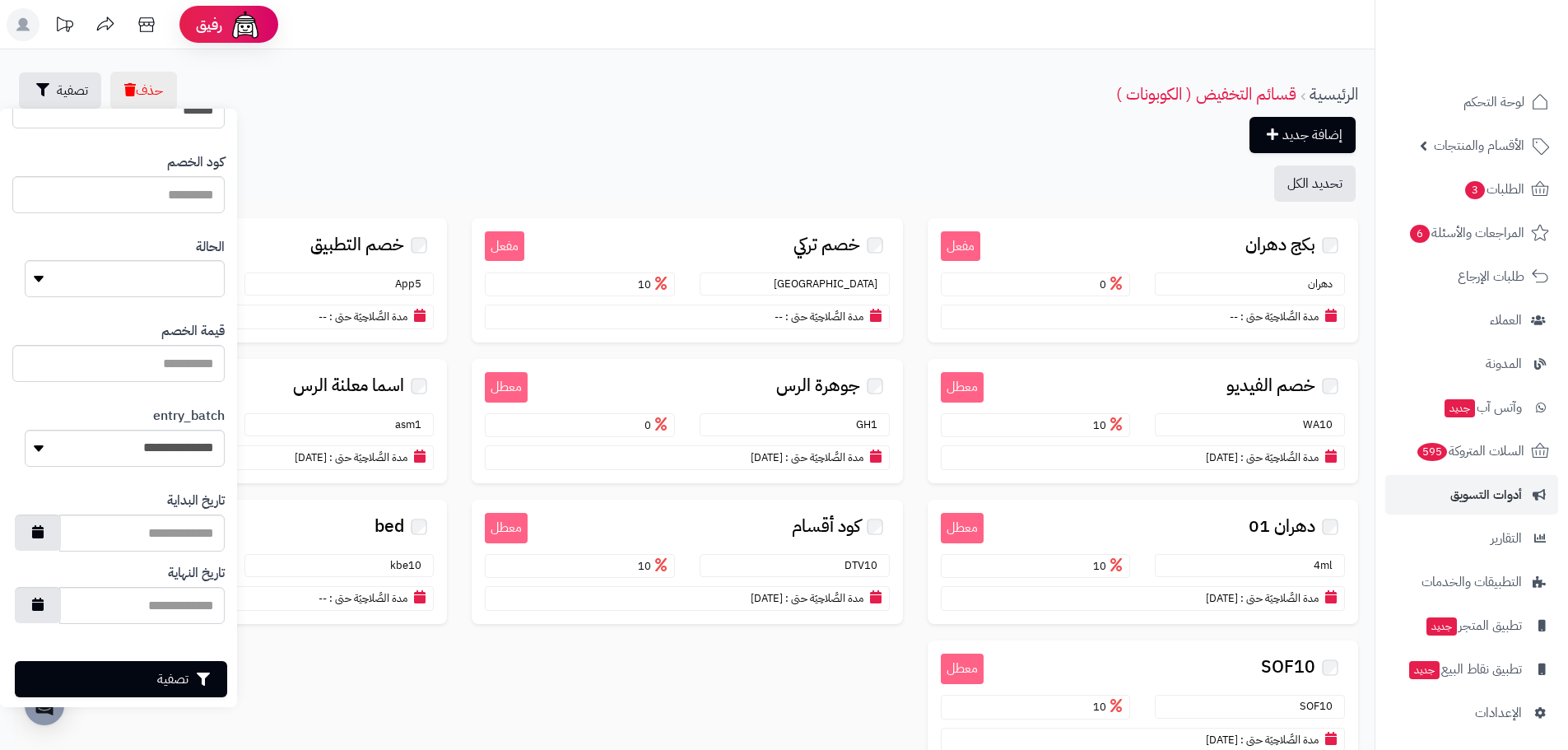
scroll to position [117, 0]
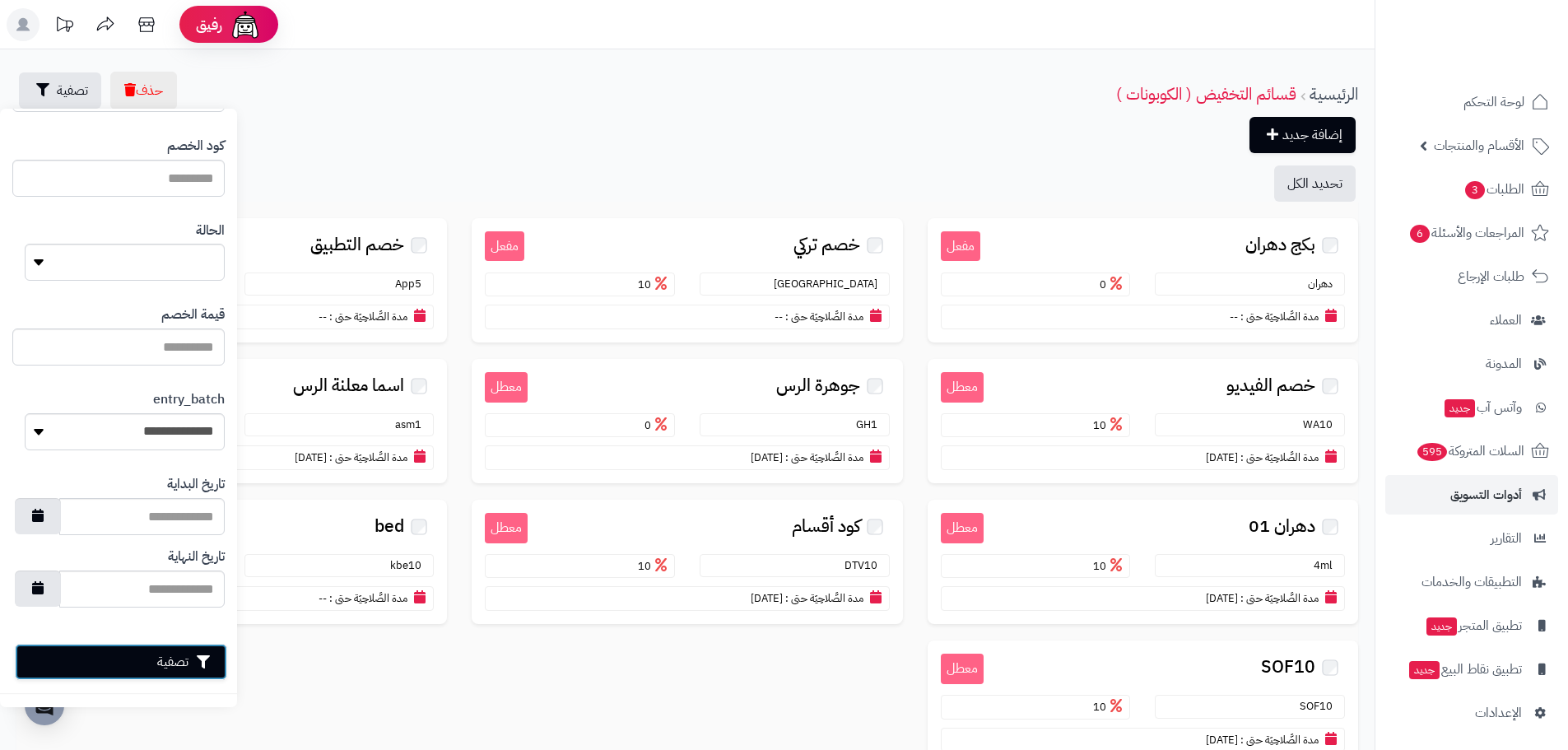
click at [142, 657] on button "تصفية" at bounding box center [121, 661] width 213 height 36
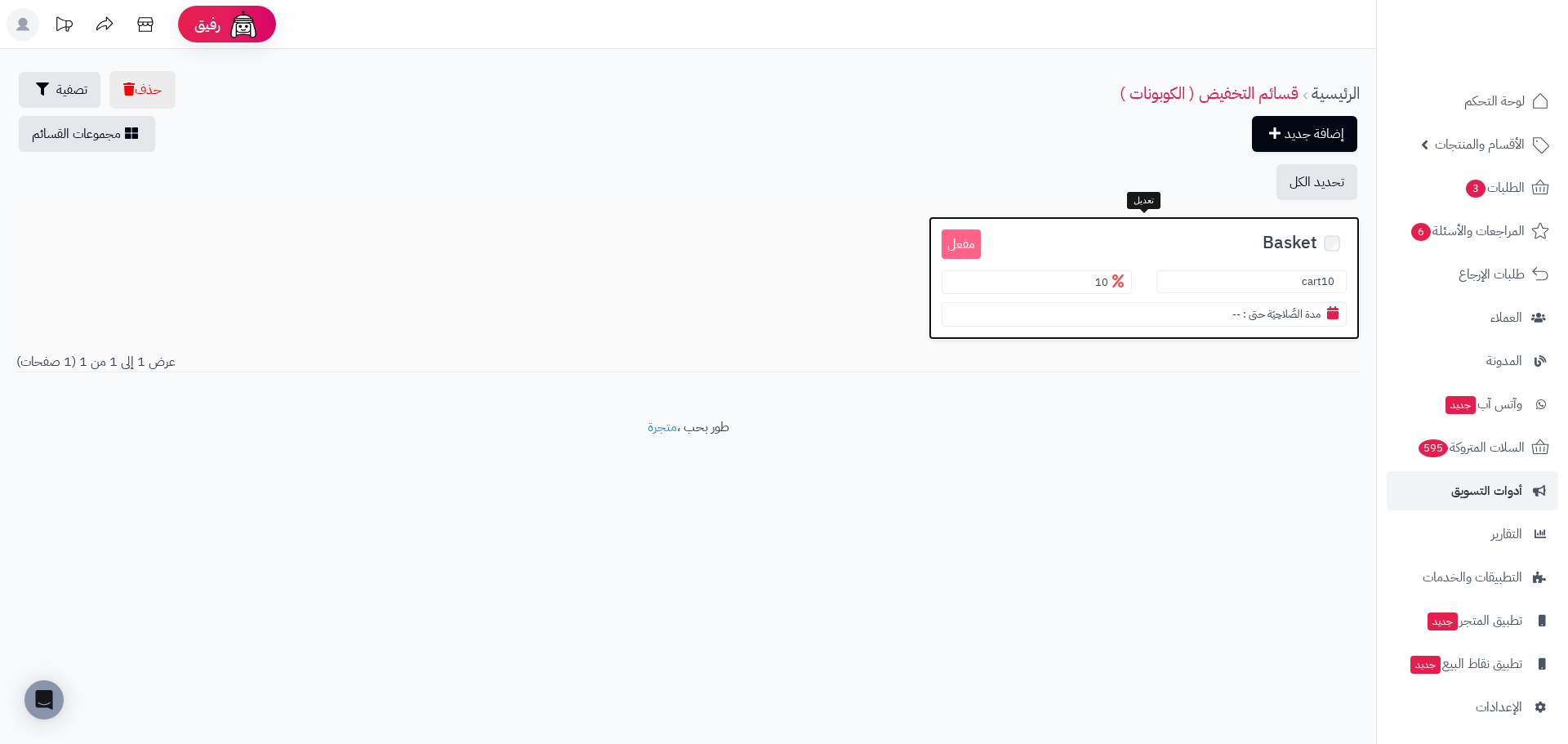
click at [1280, 241] on span "Basket" at bounding box center [1290, 243] width 55 height 18
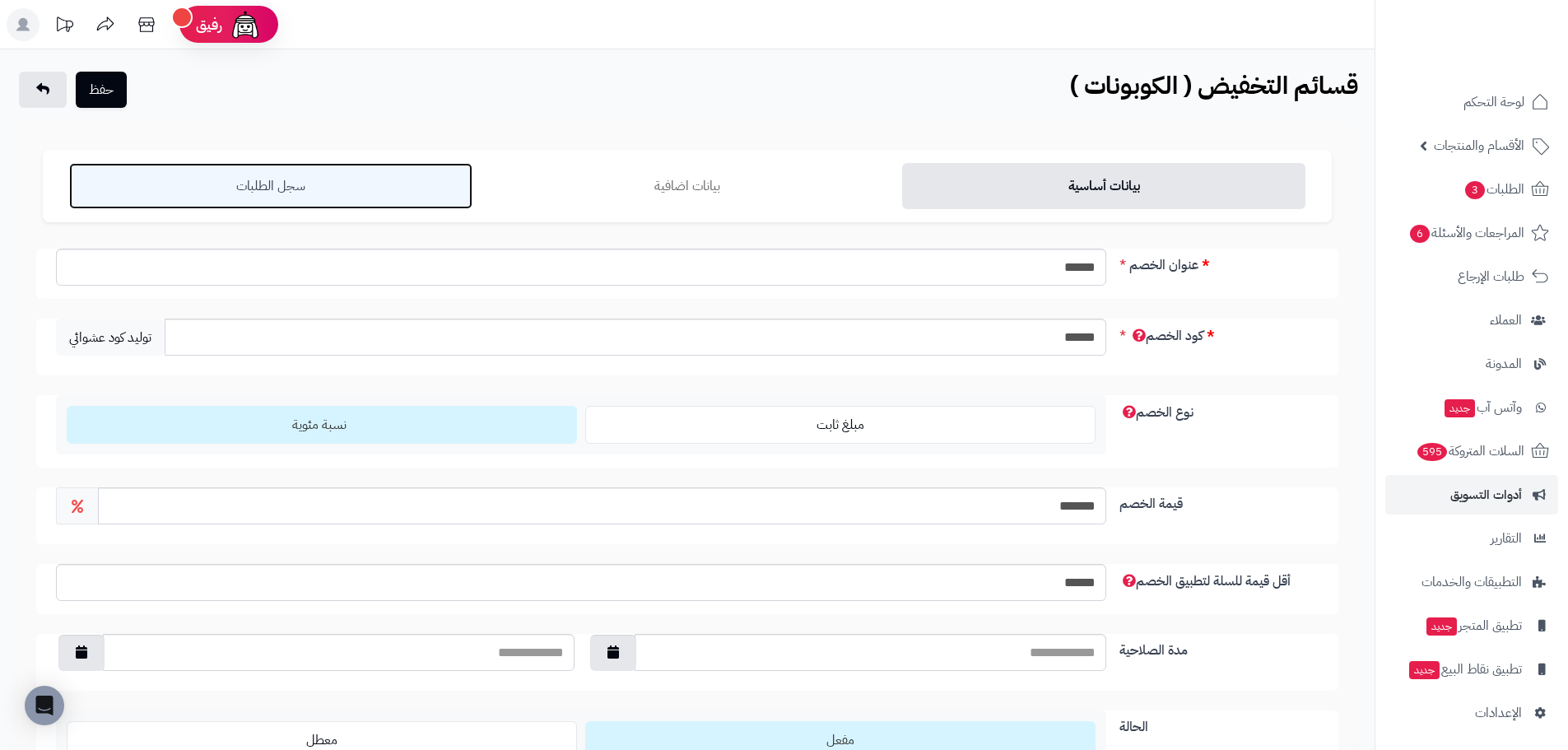
click at [313, 200] on link "سجل الطلبات" at bounding box center [271, 186] width 404 height 46
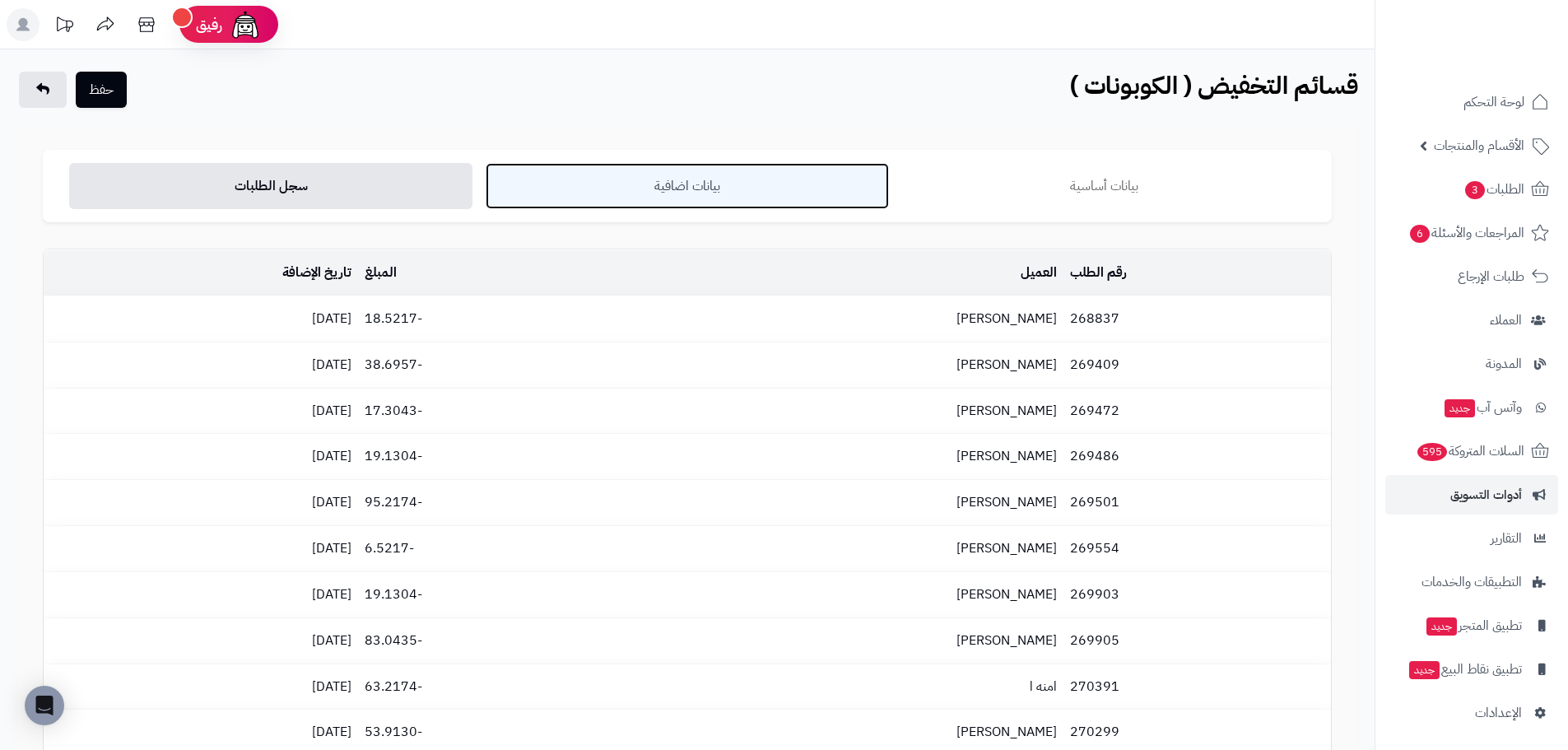
click at [682, 165] on link "بيانات اضافية" at bounding box center [687, 186] width 404 height 46
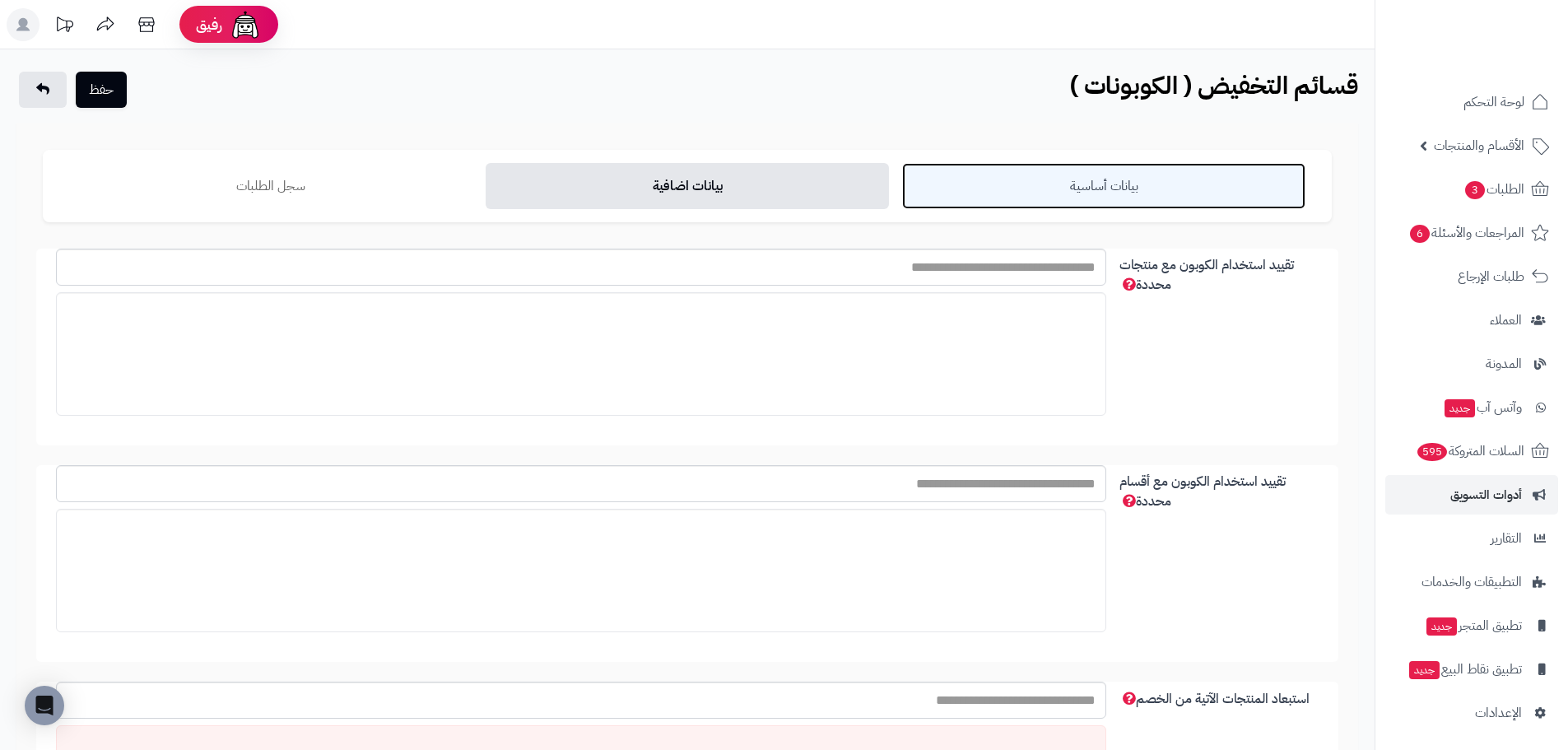
click at [1117, 191] on link "بيانات أساسية" at bounding box center [1104, 186] width 404 height 46
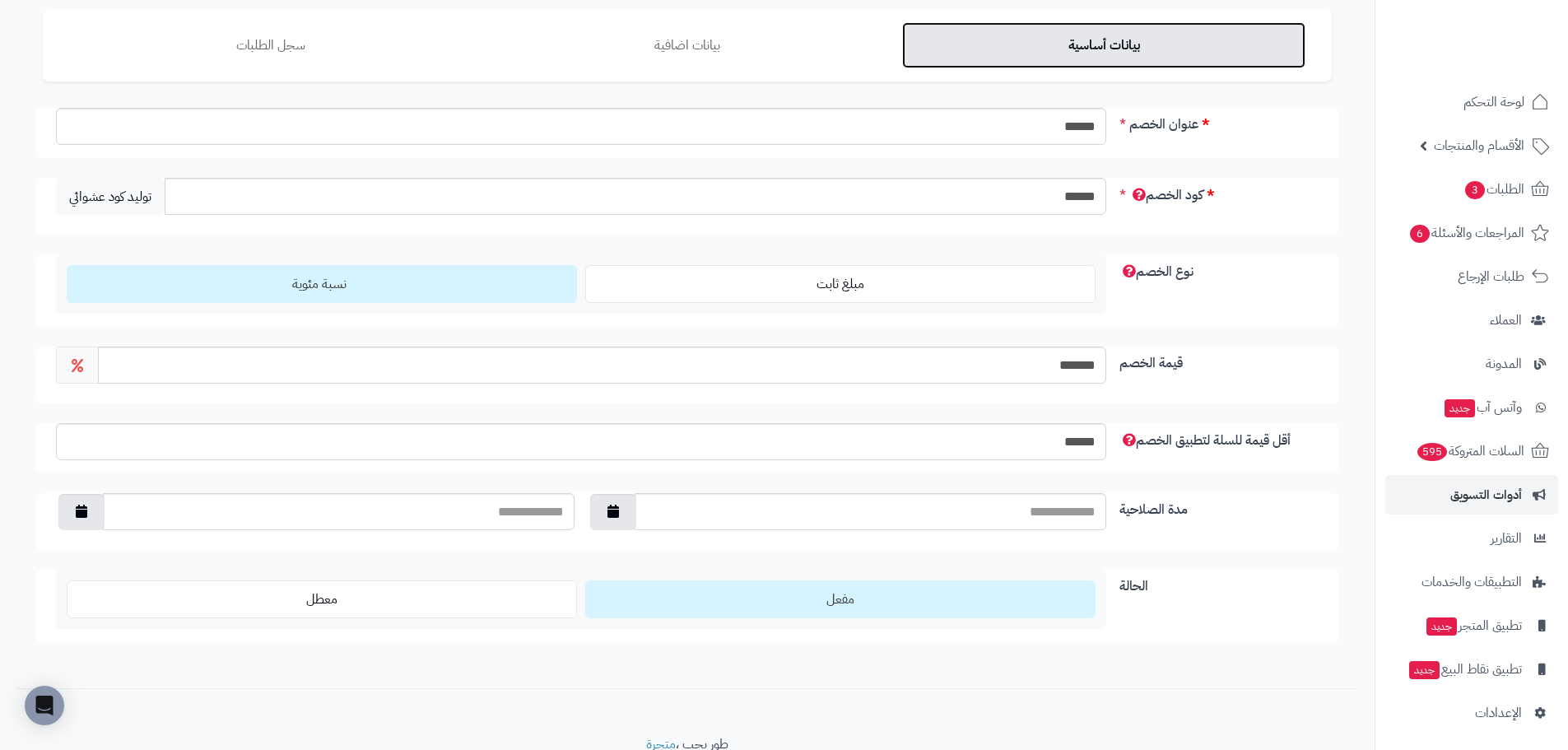
scroll to position [208, 0]
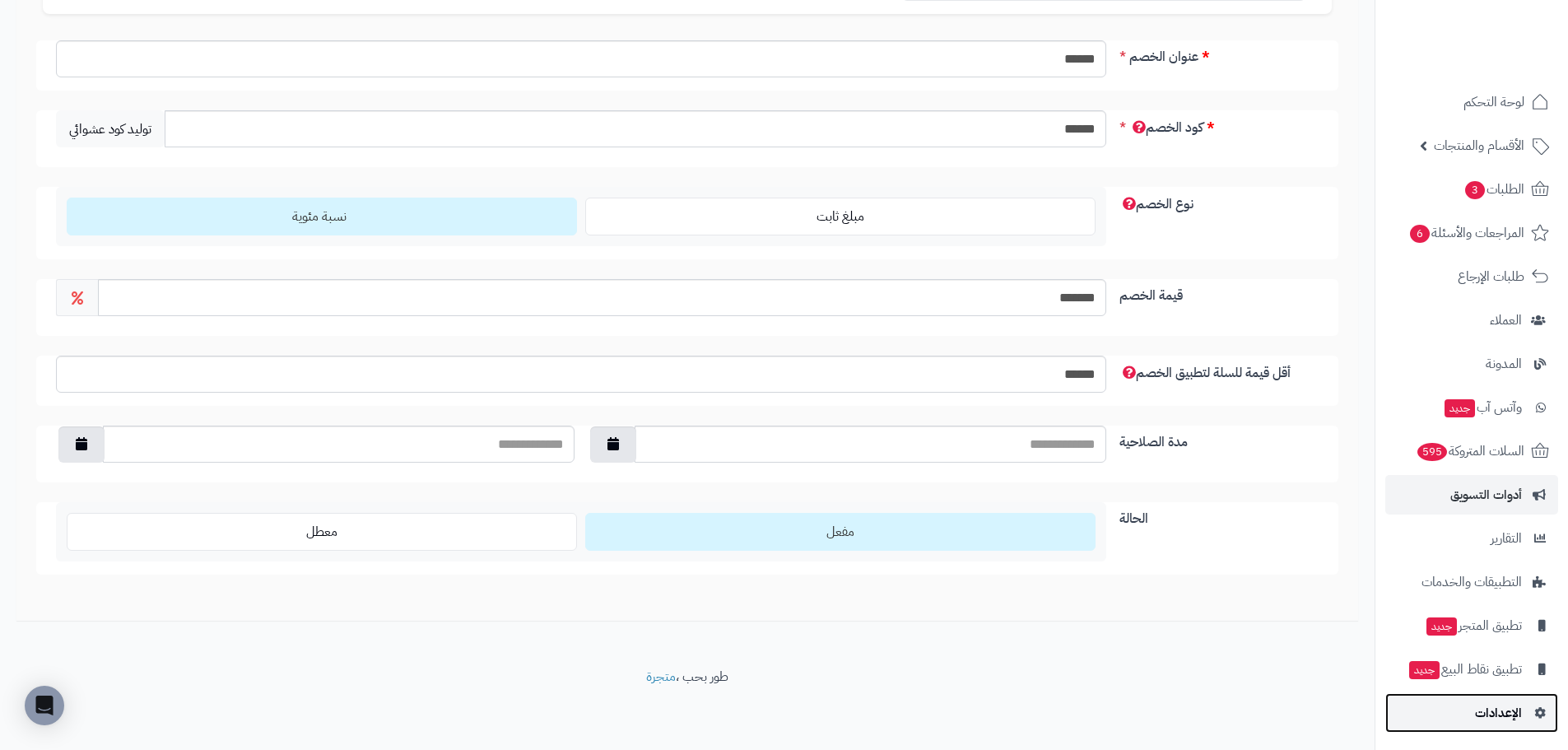
click at [1497, 715] on span "الإعدادات" at bounding box center [1499, 712] width 47 height 23
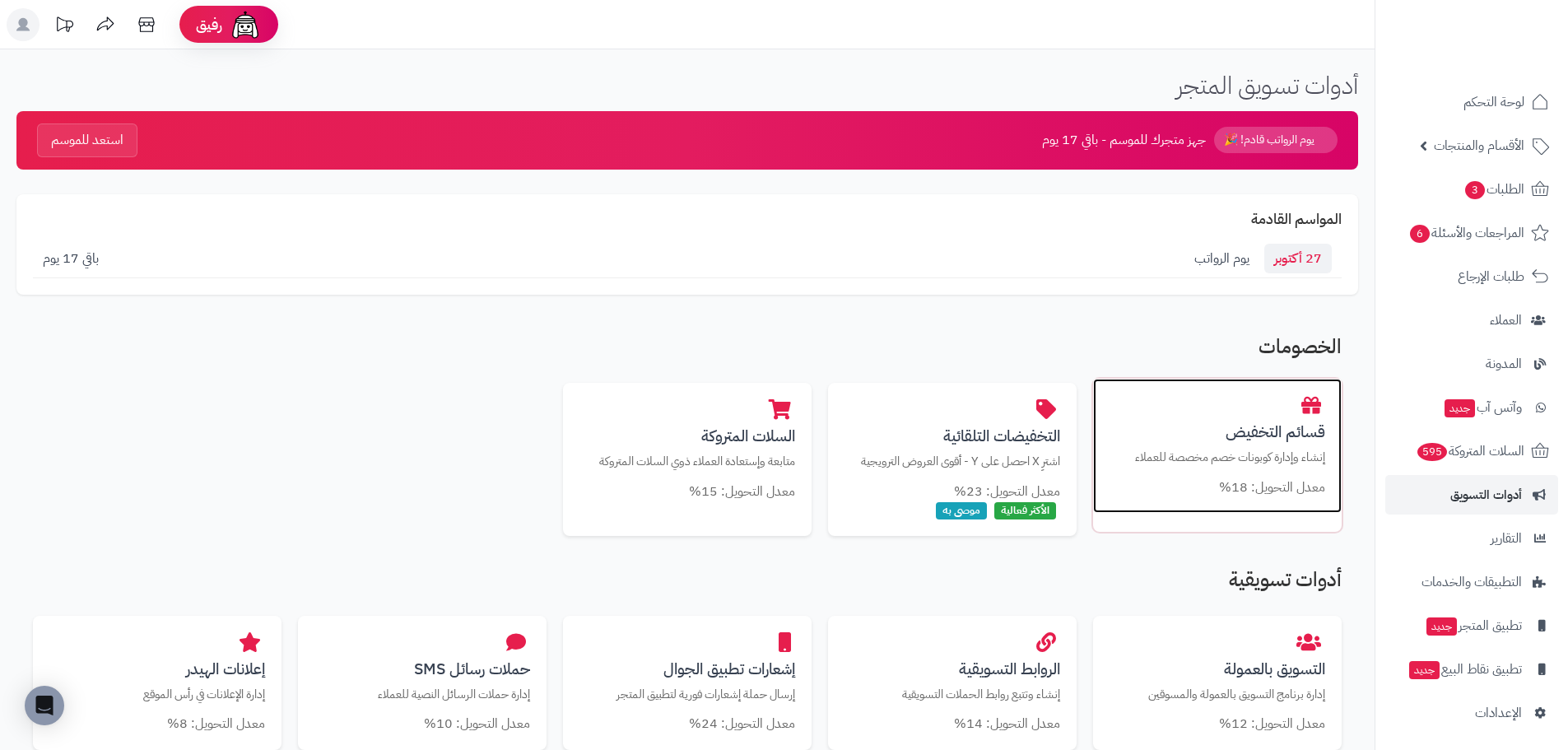
click at [1273, 432] on h3 "قسائم التخفيض" at bounding box center [1217, 431] width 215 height 18
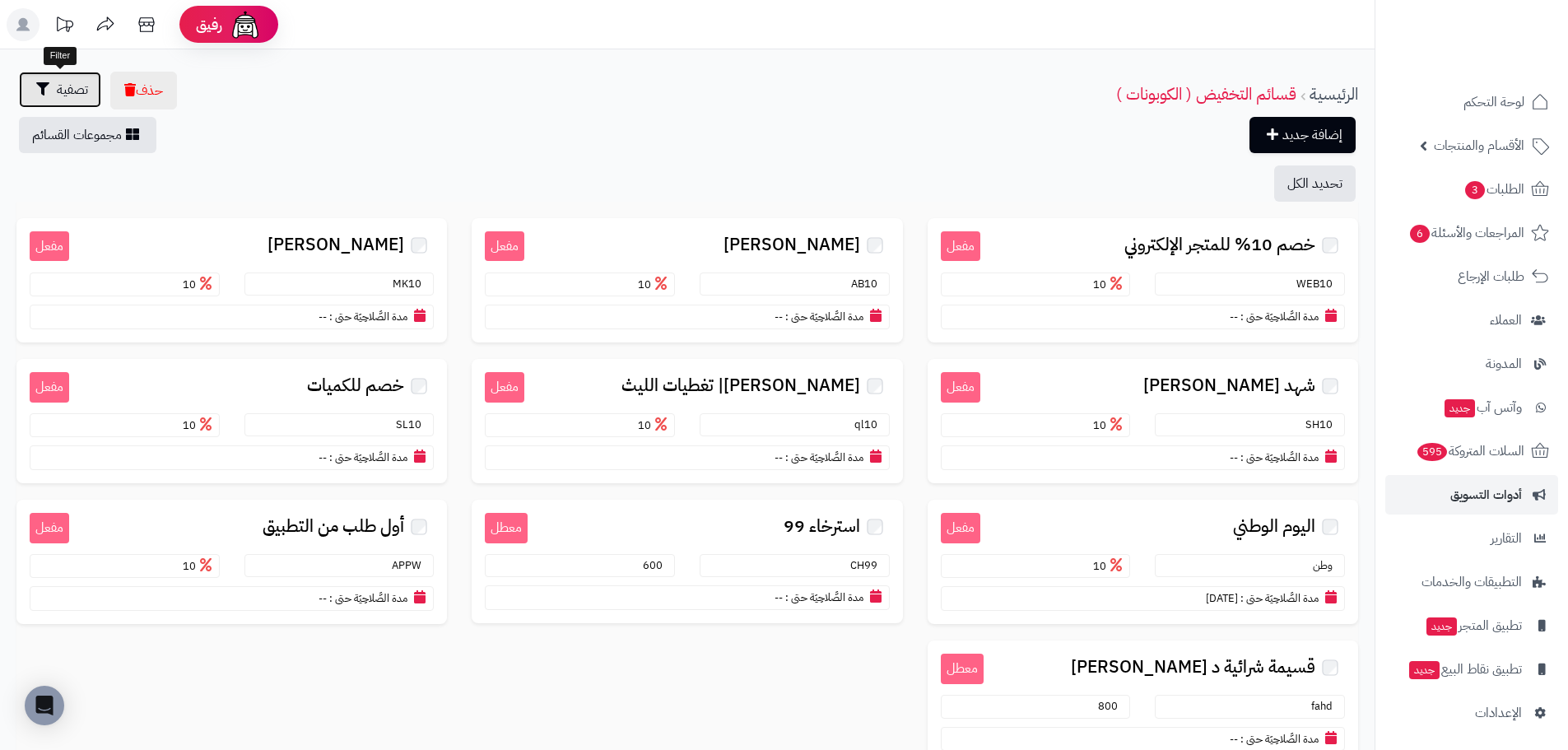
click at [64, 93] on span "تصفية" at bounding box center [72, 89] width 31 height 19
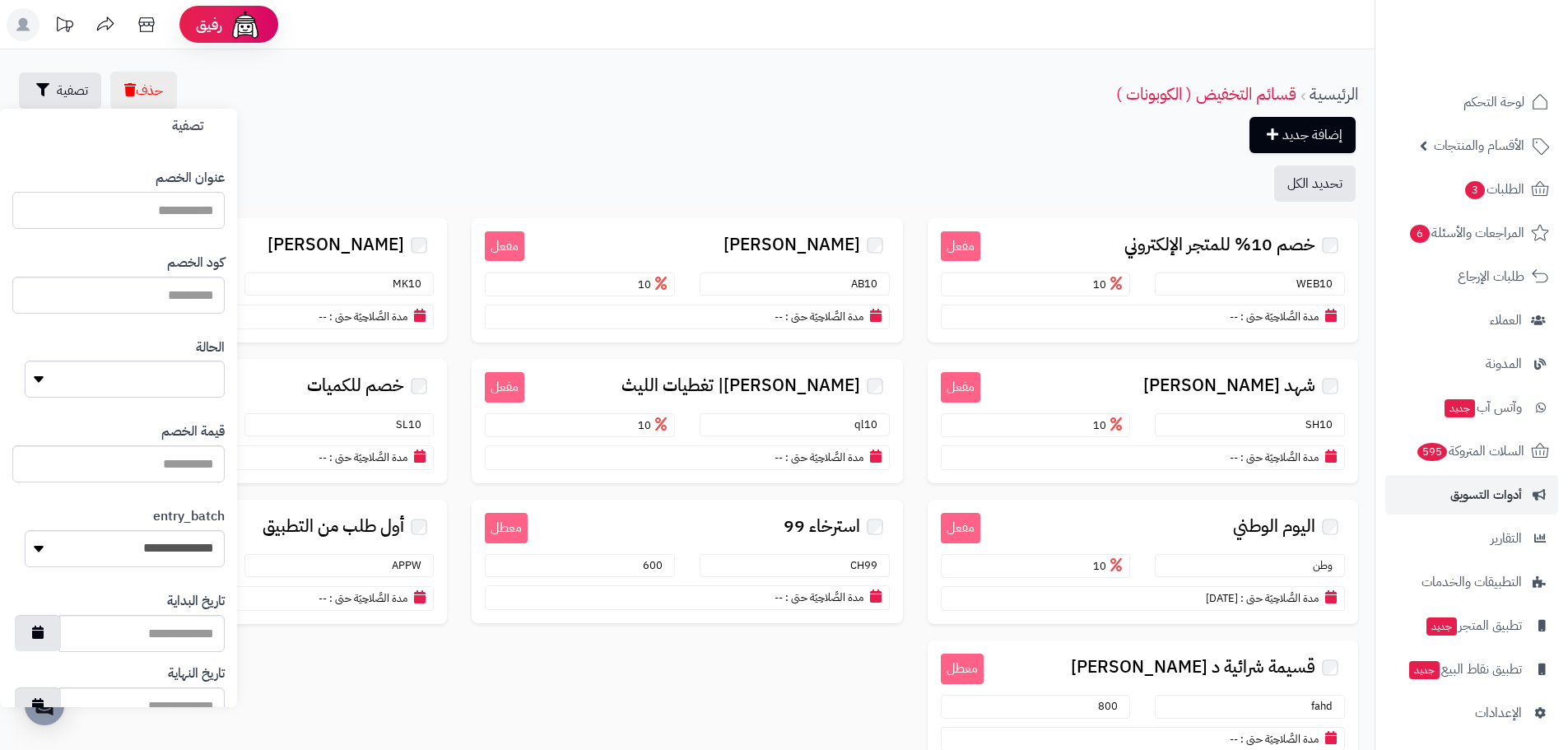
click at [142, 213] on input "text" at bounding box center [118, 211] width 213 height 37
type input "******"
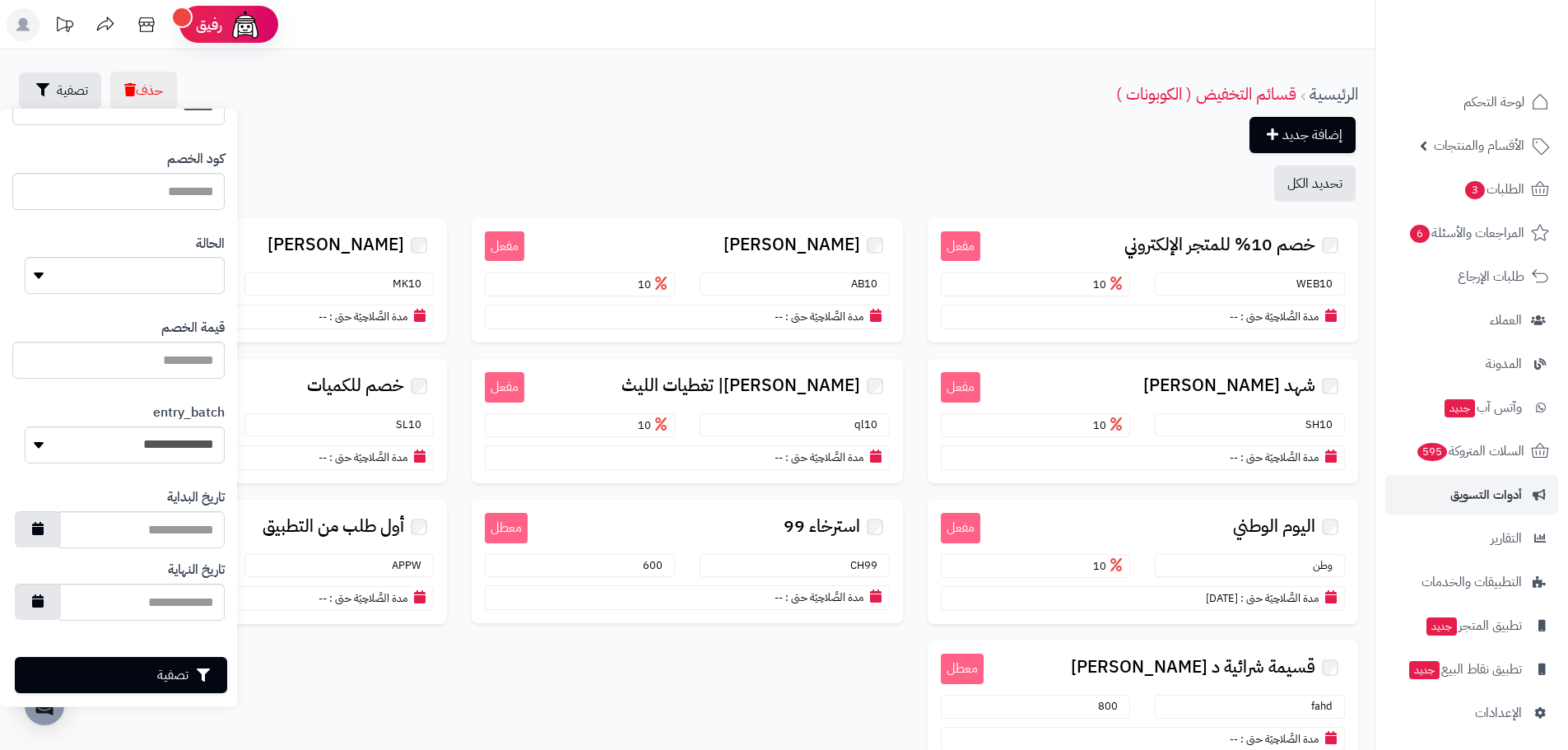
scroll to position [117, 0]
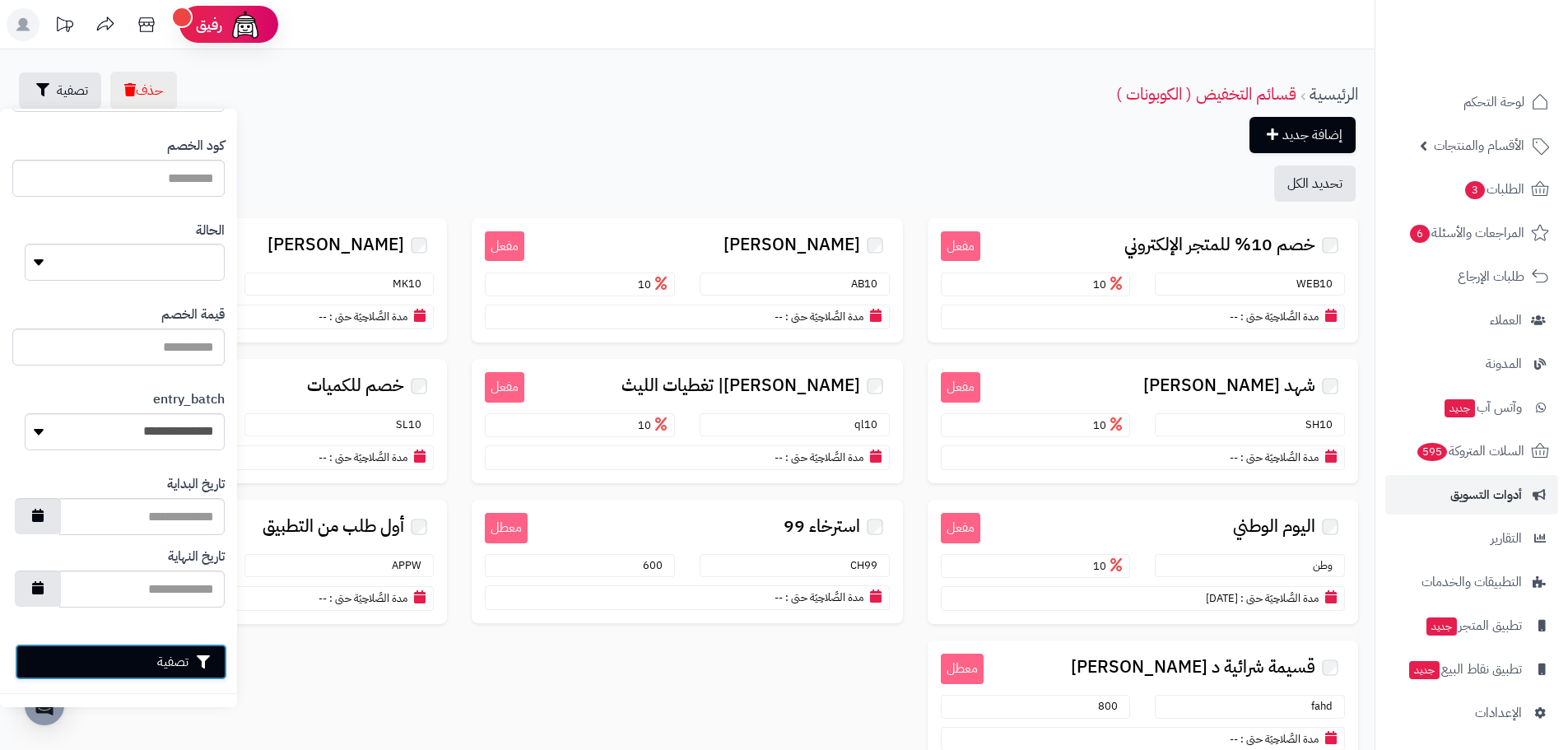
click at [117, 670] on button "تصفية" at bounding box center [121, 661] width 213 height 36
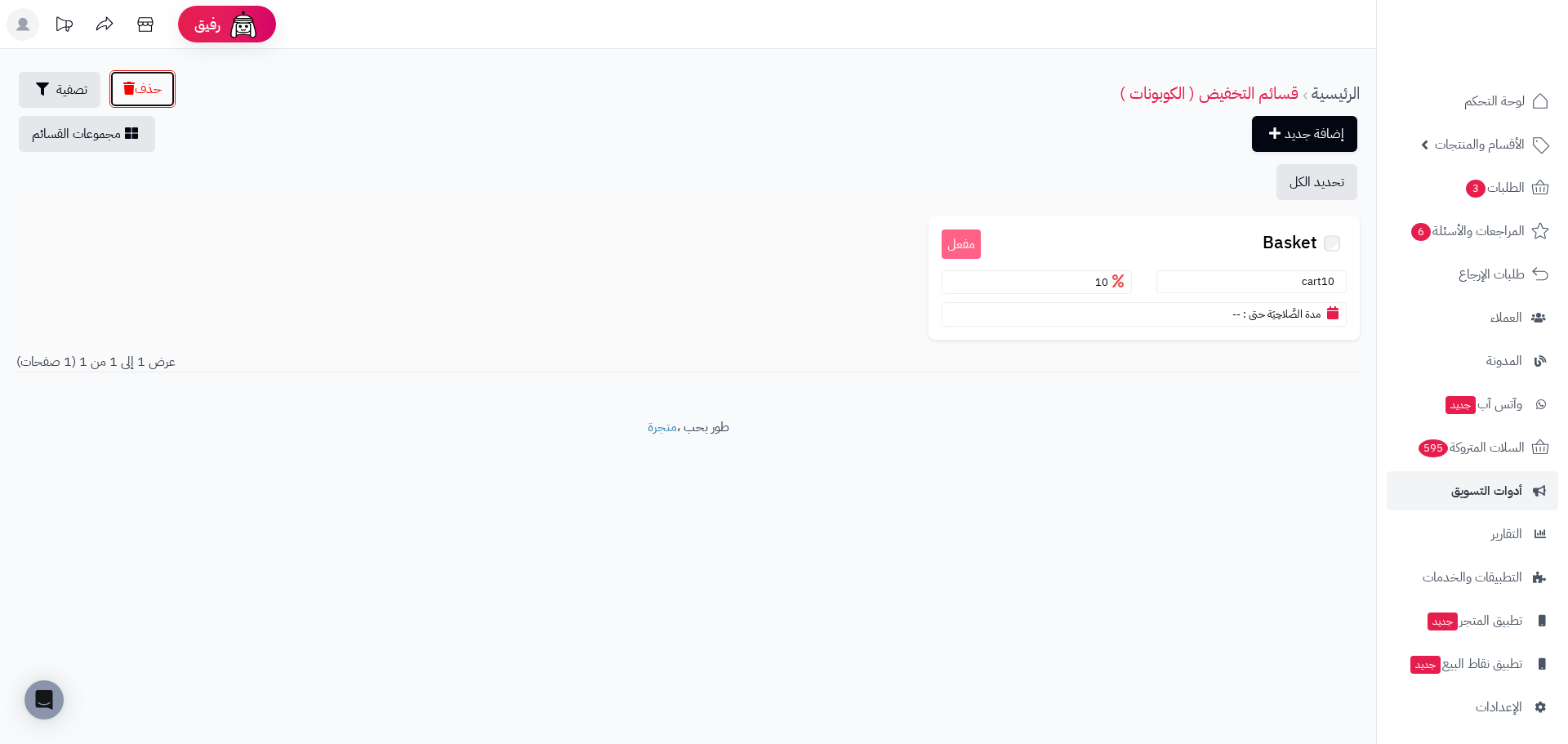
click at [152, 91] on button "حذف" at bounding box center [142, 89] width 66 height 38
drag, startPoint x: 1457, startPoint y: 498, endPoint x: 1451, endPoint y: 490, distance: 10.0
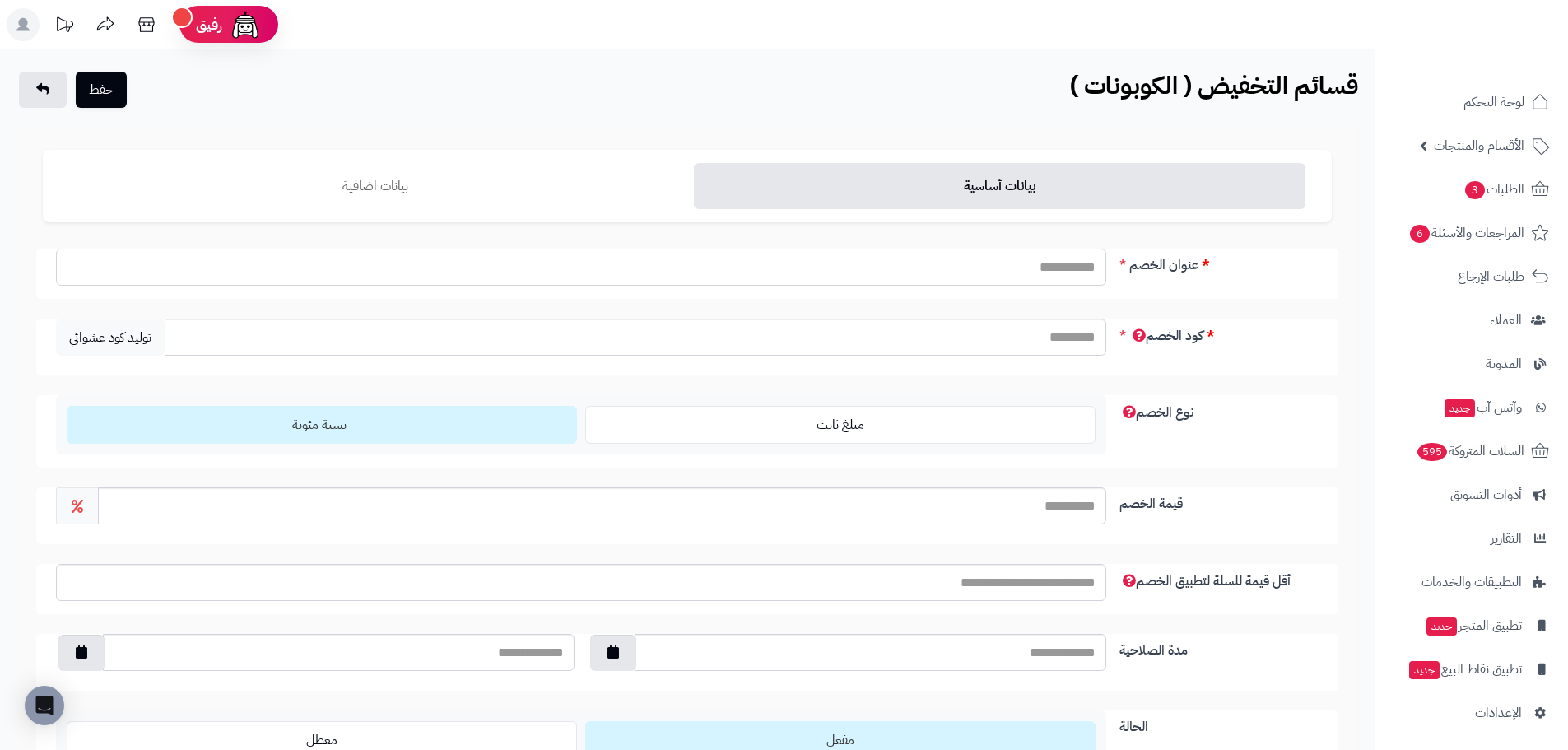
click at [1026, 268] on input "عنوان الخصم" at bounding box center [581, 267] width 1051 height 37
type input "******"
click at [1026, 329] on input "كود الخصم" at bounding box center [635, 337] width 942 height 37
type input "*"
type input "******"
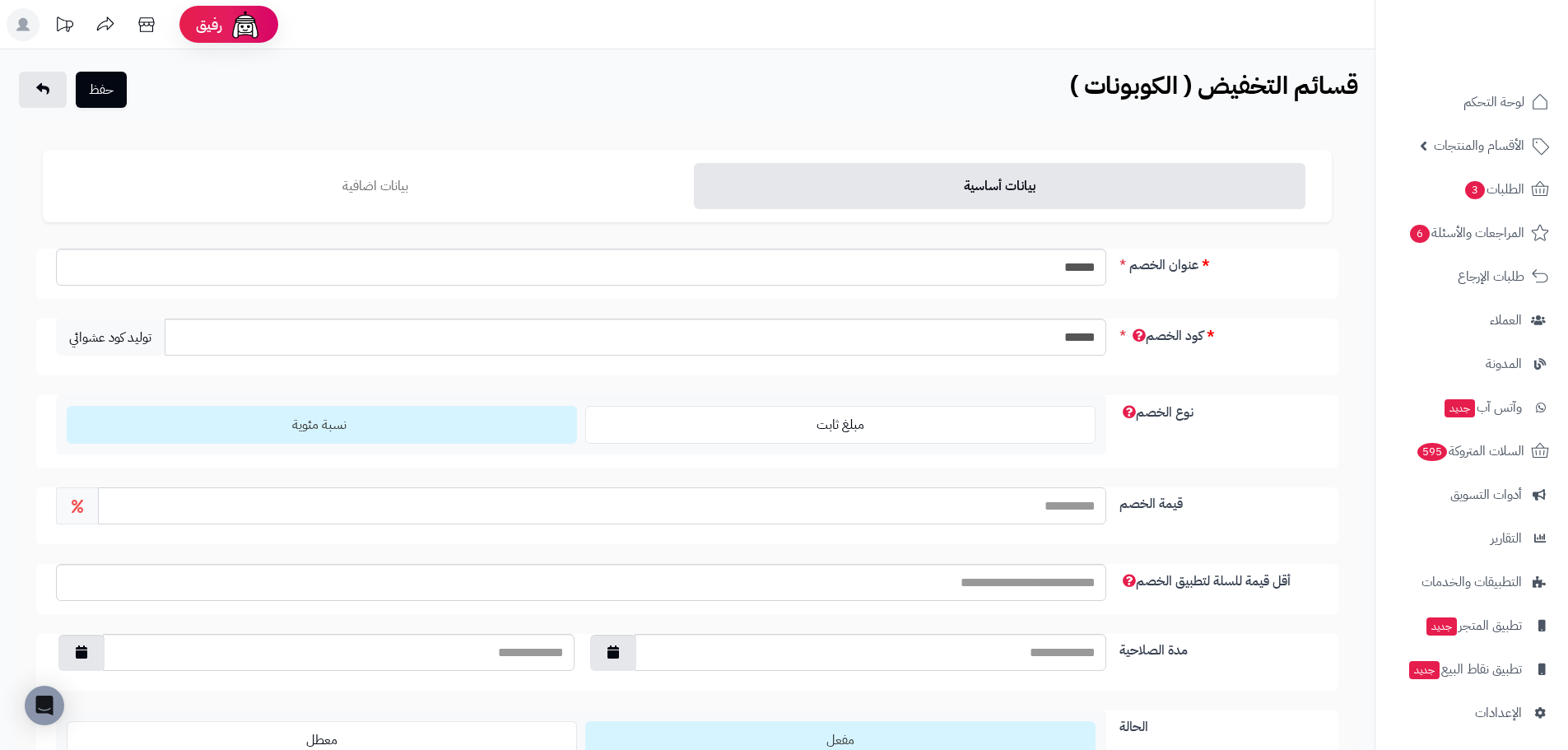
click at [1062, 514] on input "قيمة الخصم" at bounding box center [602, 505] width 1008 height 37
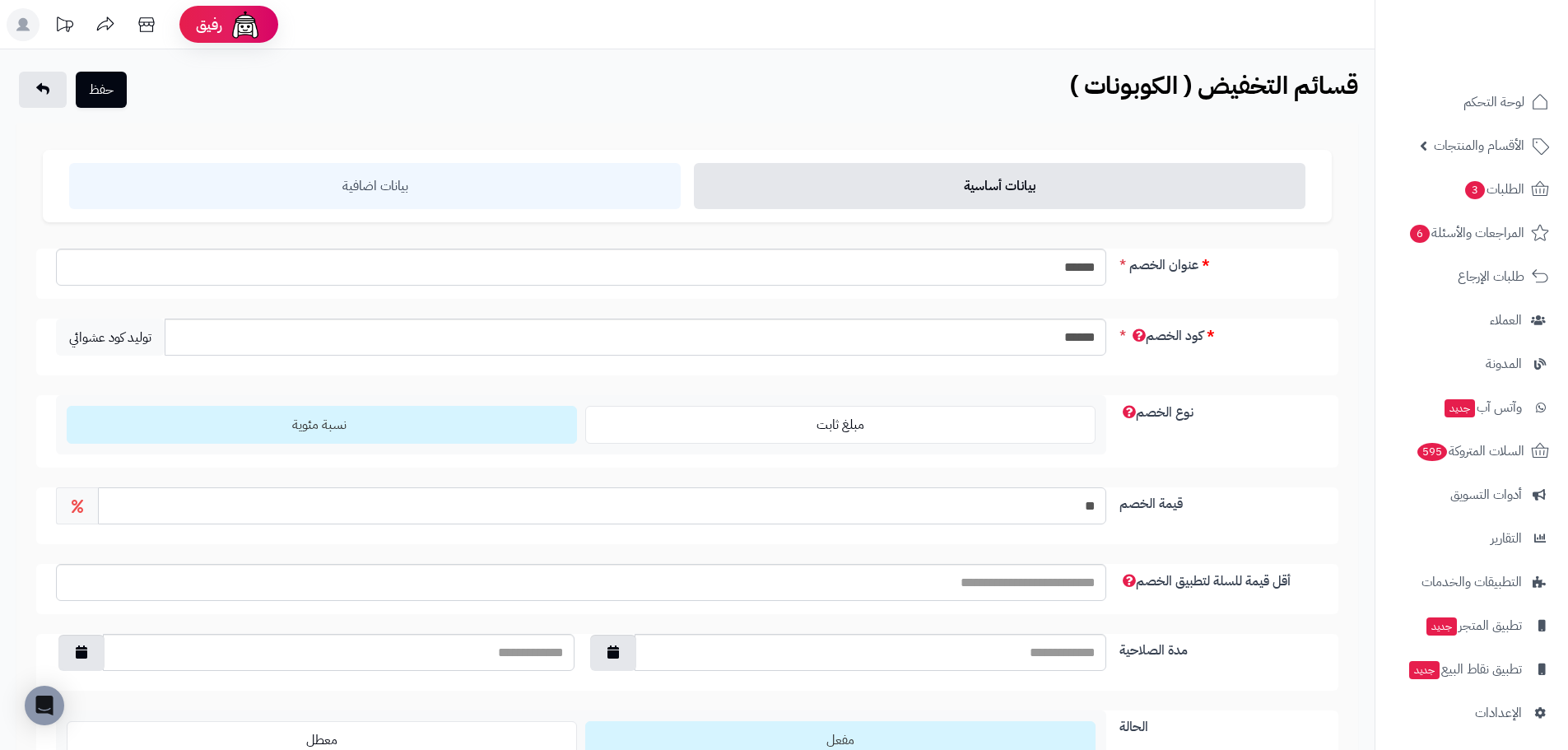
type input "**"
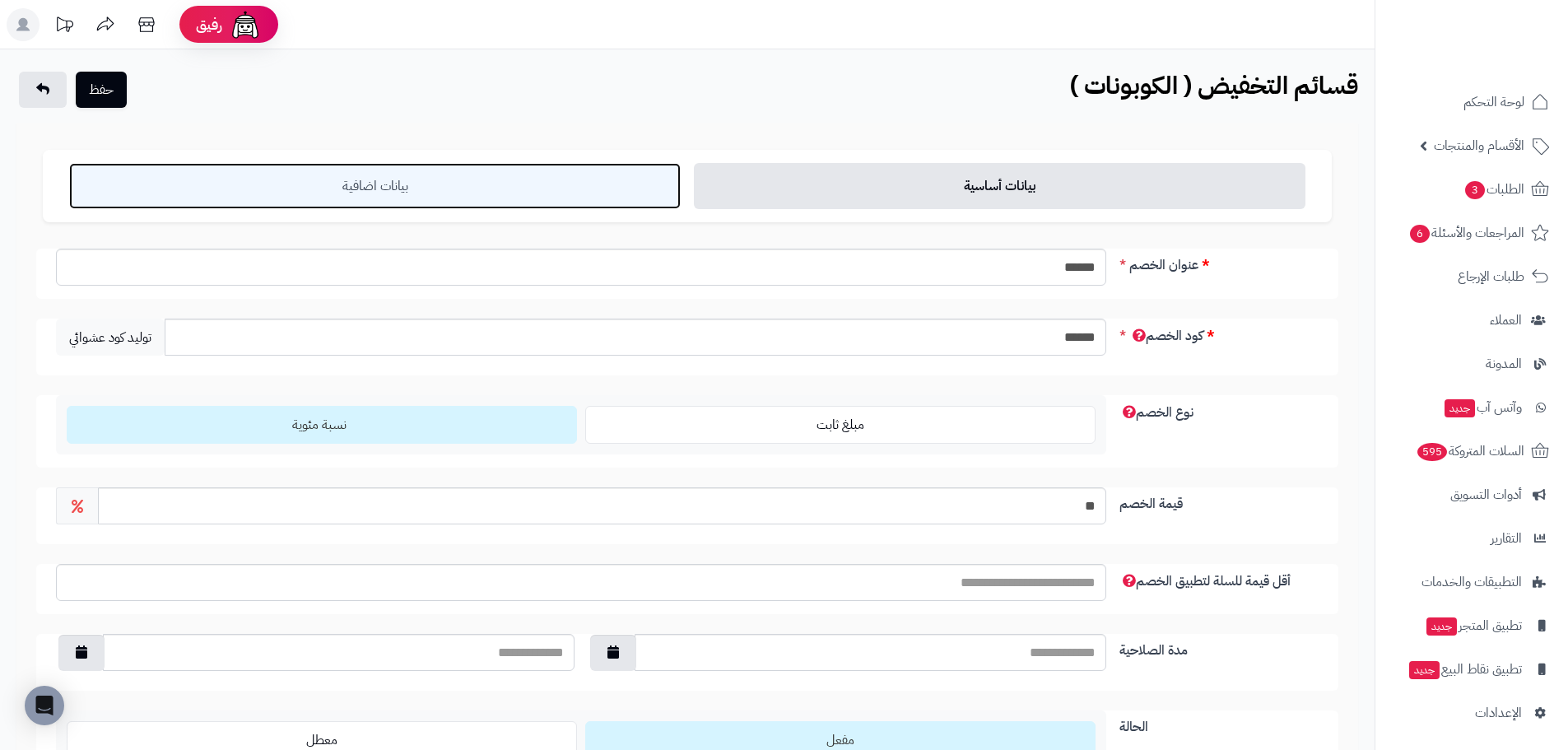
click at [484, 180] on link "بيانات اضافية" at bounding box center [375, 186] width 612 height 46
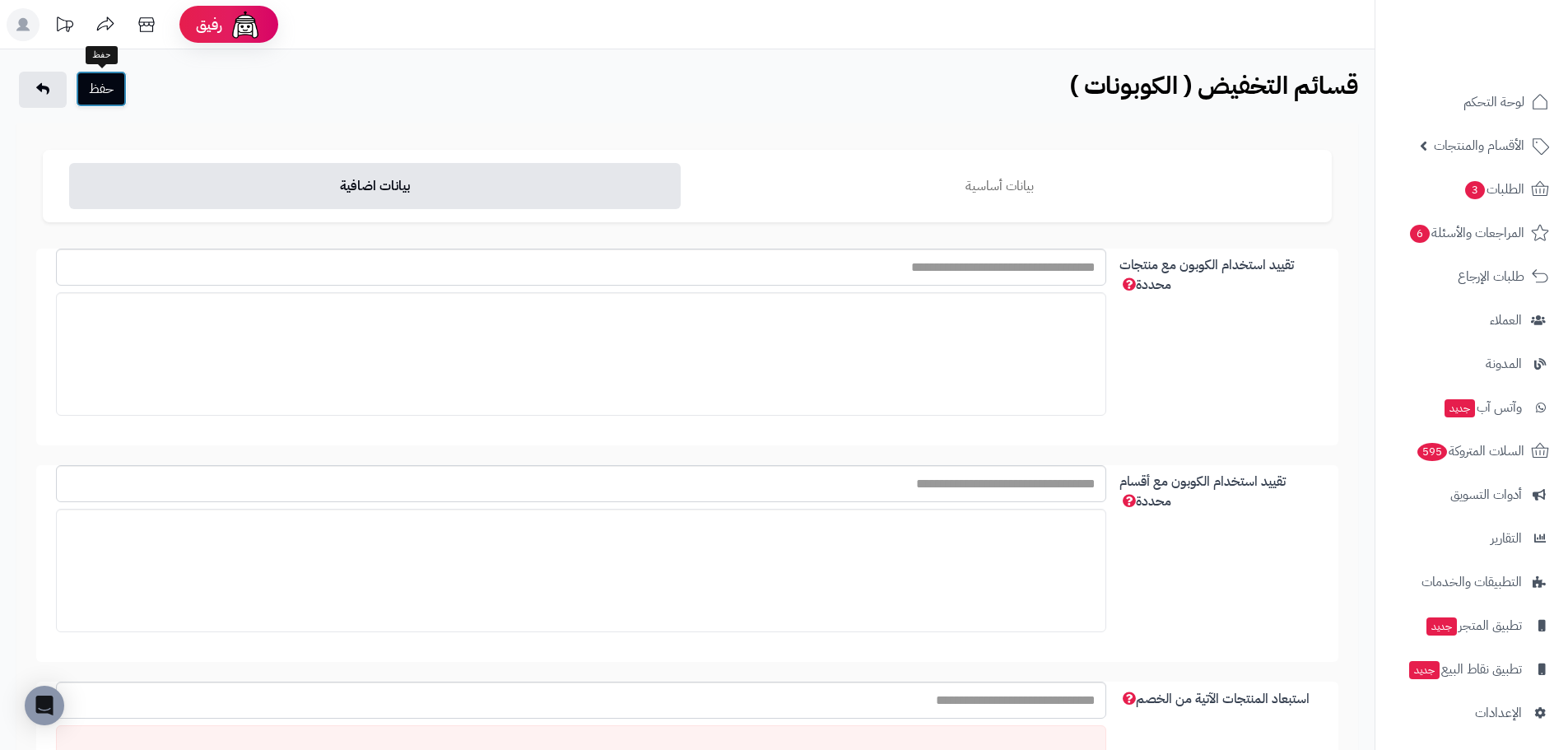
click at [111, 102] on button "حفظ" at bounding box center [101, 89] width 51 height 36
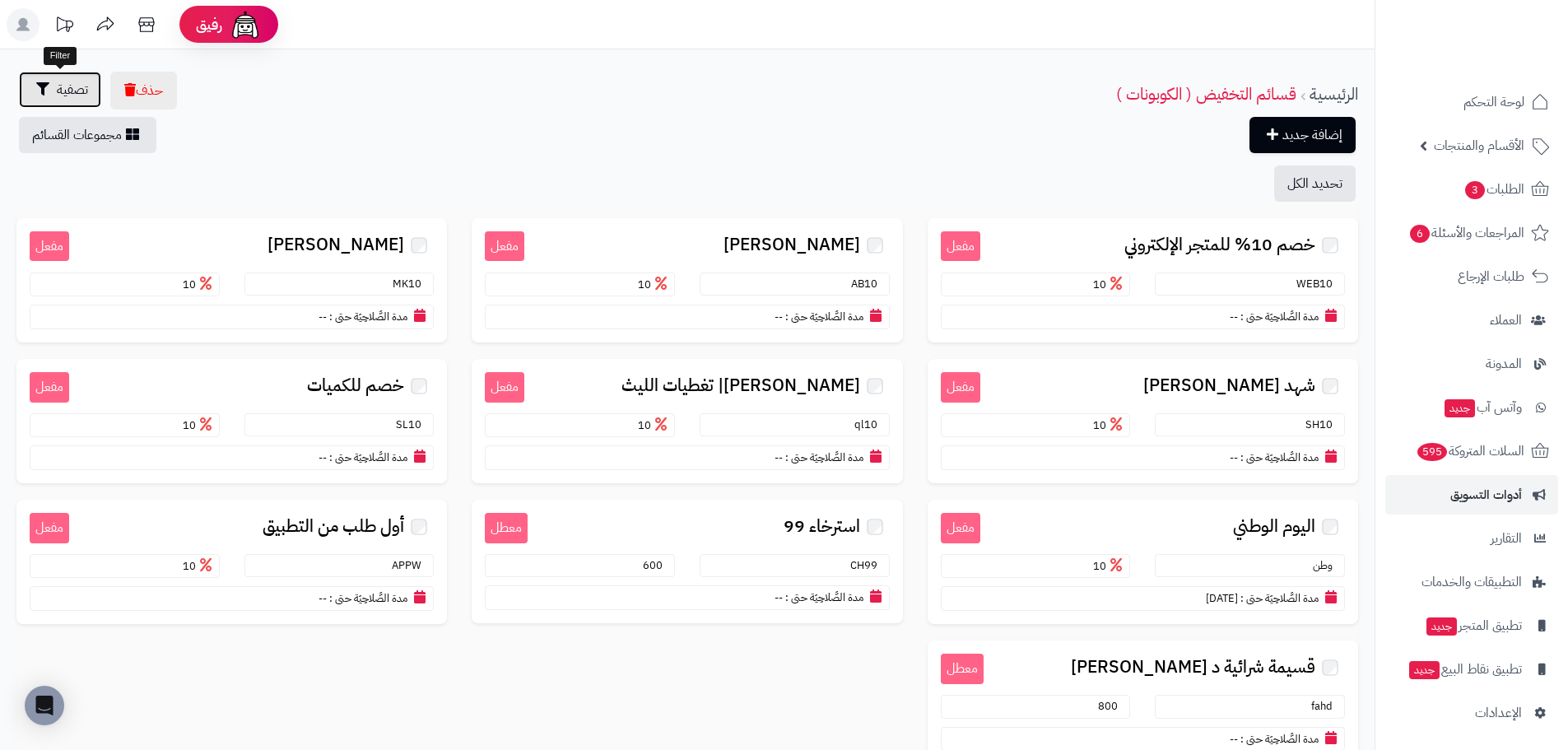
click at [64, 81] on span "تصفية" at bounding box center [72, 89] width 31 height 19
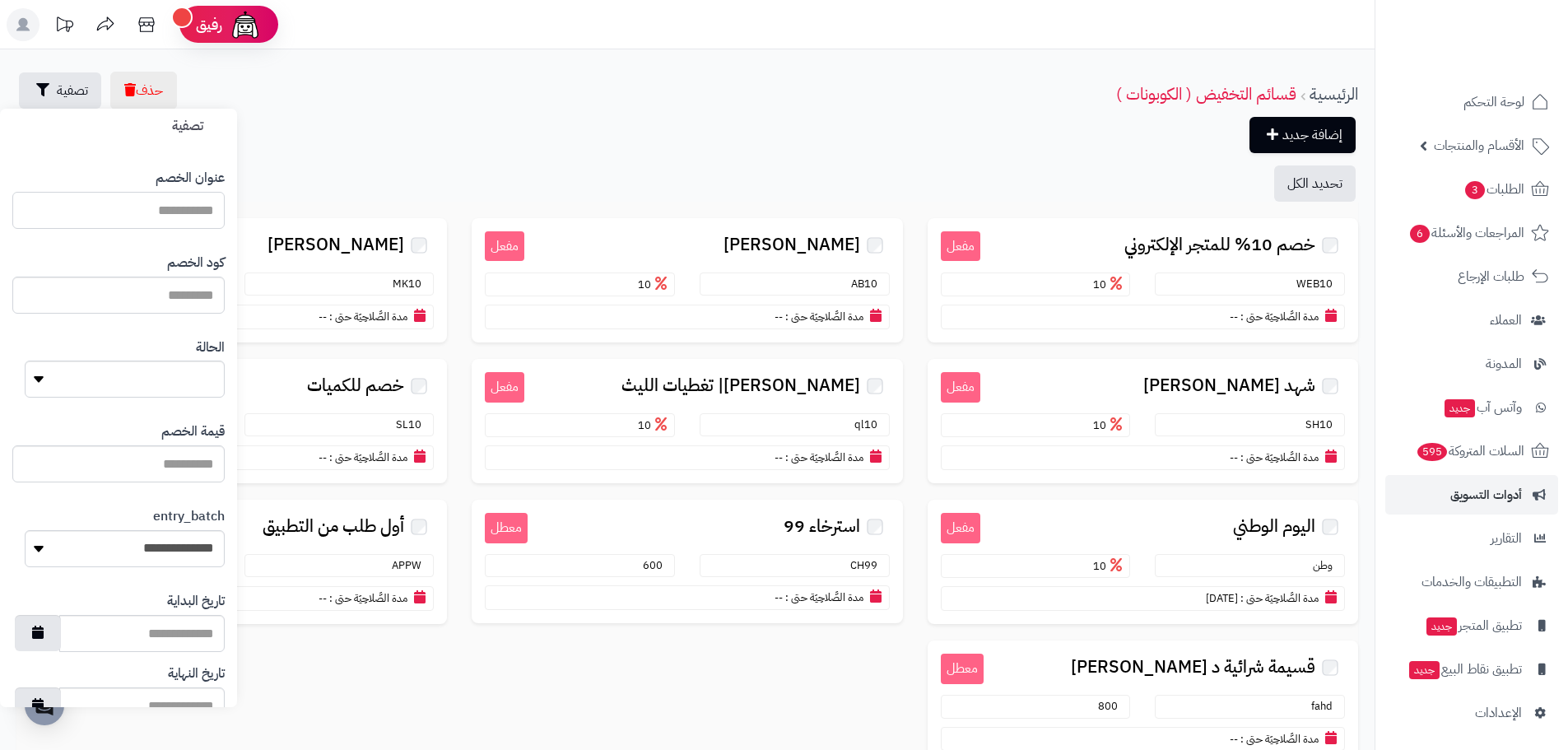
click at [186, 217] on input "text" at bounding box center [118, 211] width 213 height 37
type input "******"
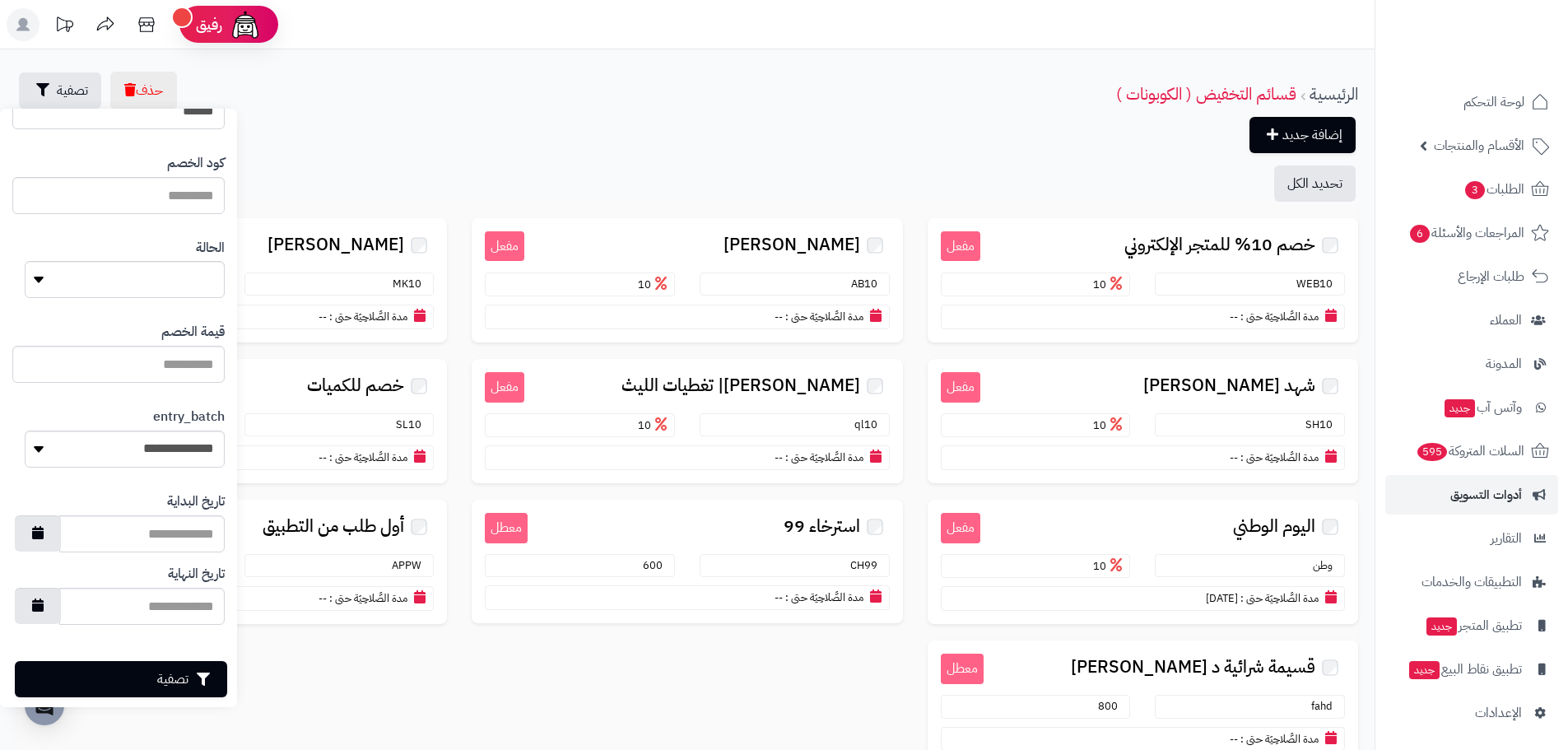
scroll to position [117, 0]
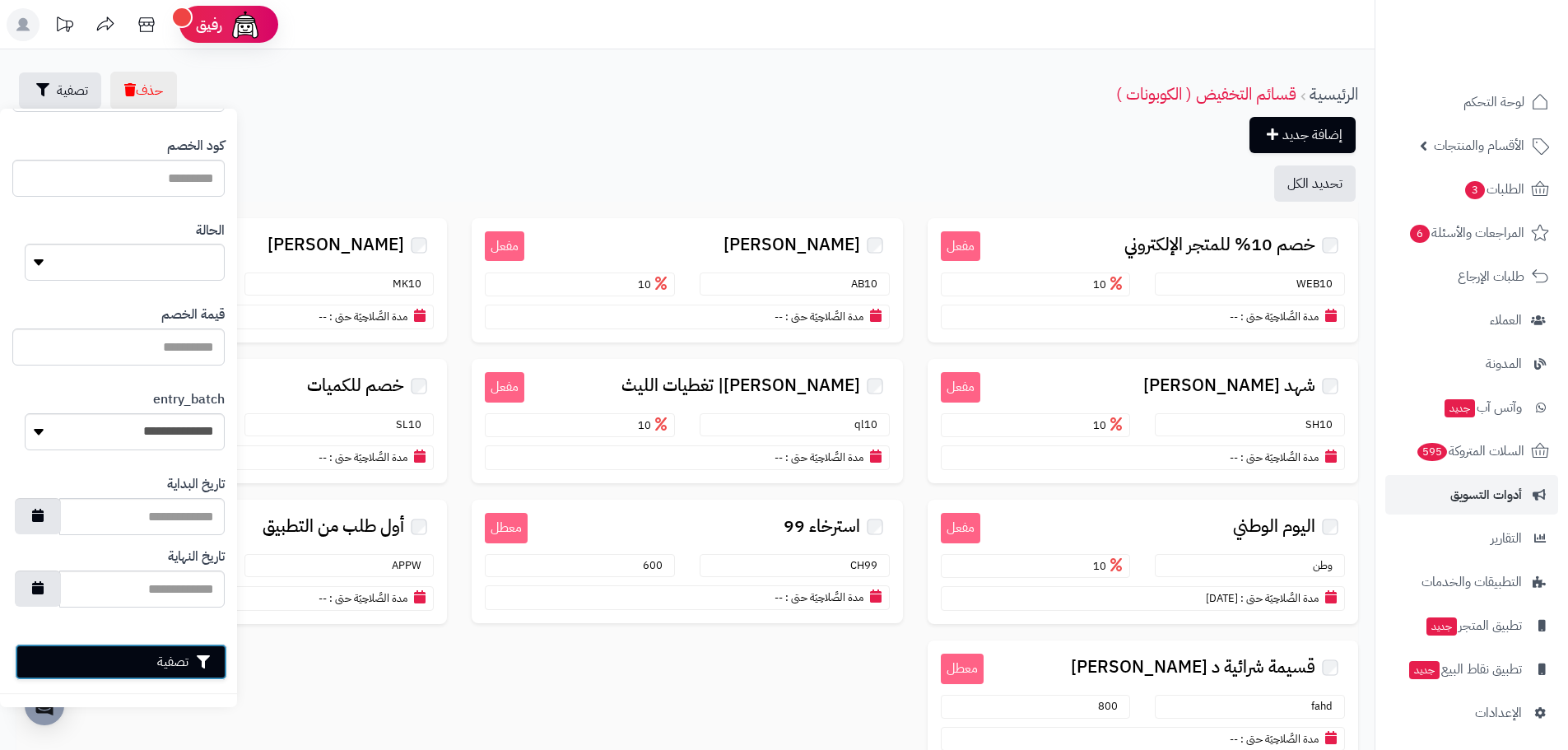
click at [102, 662] on button "تصفية" at bounding box center [121, 661] width 213 height 36
